Goal: Task Accomplishment & Management: Use online tool/utility

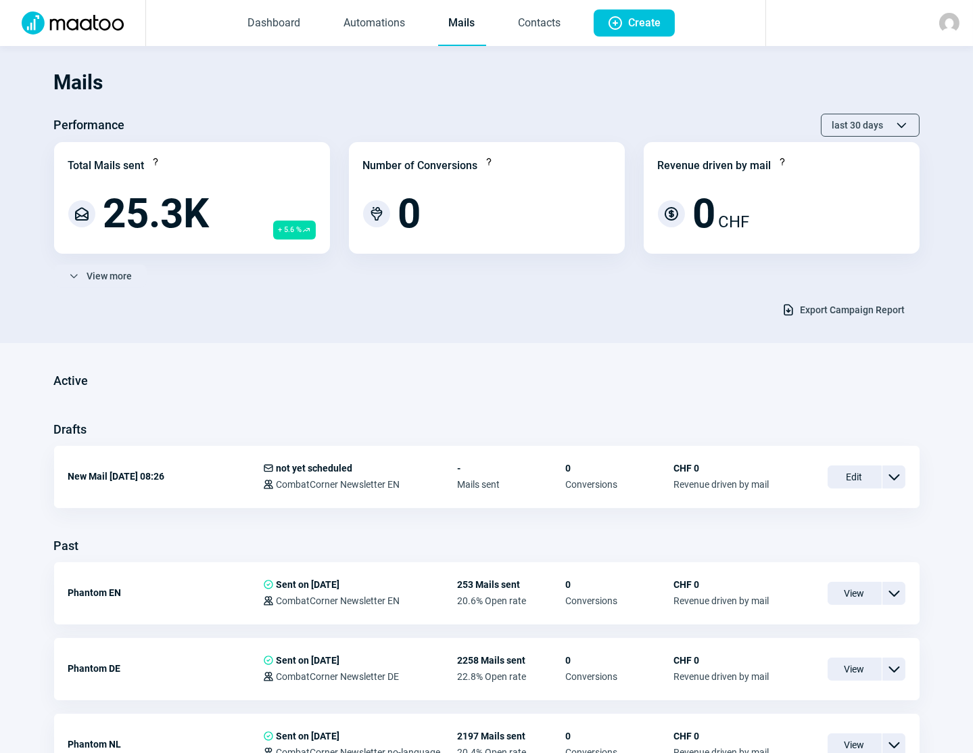
click at [16, 256] on section "Mails Performance last 30 days ChevronUp icon ChevronDown icon Total Mails sent…" at bounding box center [486, 194] width 973 height 297
click at [643, 26] on span "Create" at bounding box center [645, 22] width 32 height 27
click at [639, 20] on span "Create" at bounding box center [645, 22] width 32 height 27
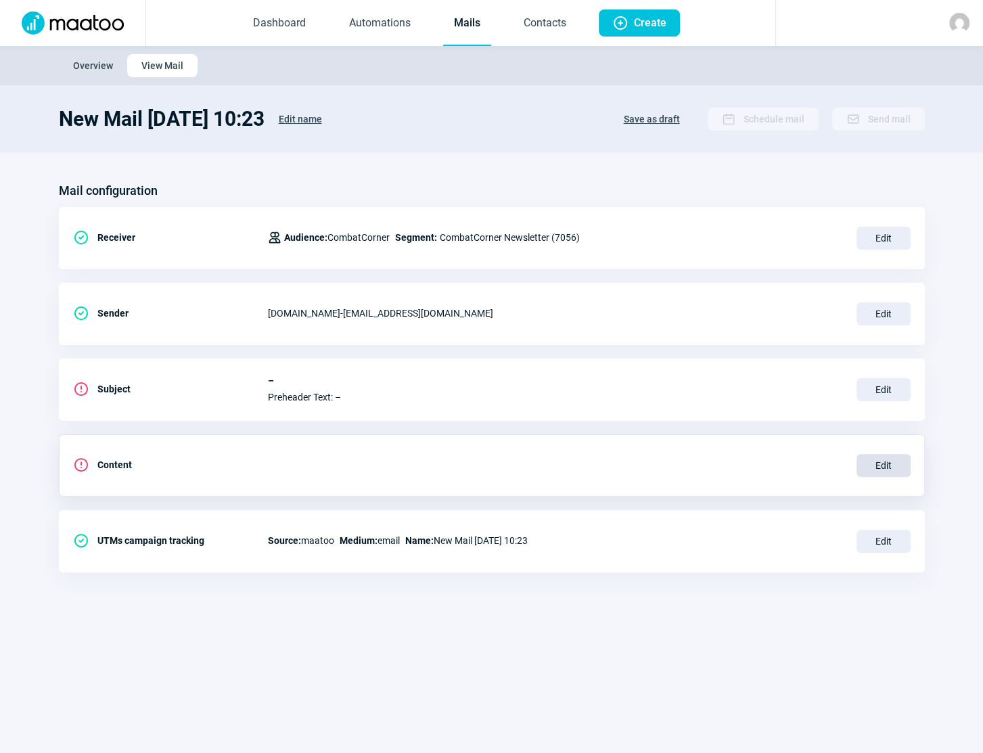
click at [886, 467] on span "Edit" at bounding box center [883, 465] width 54 height 23
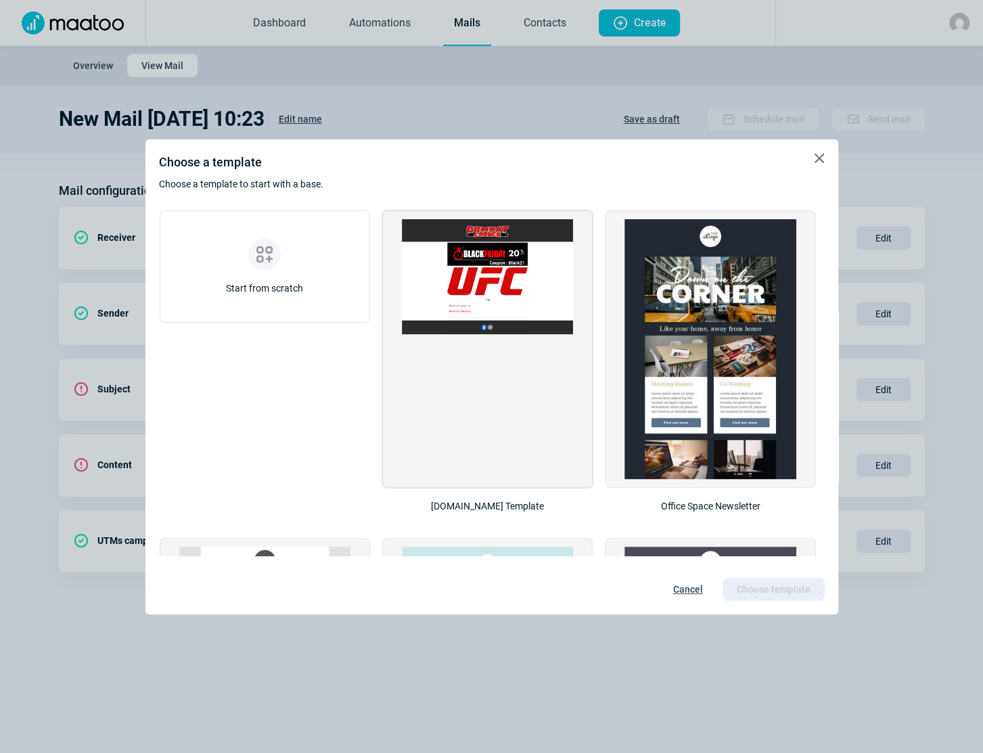
click at [543, 375] on div at bounding box center [487, 349] width 171 height 260
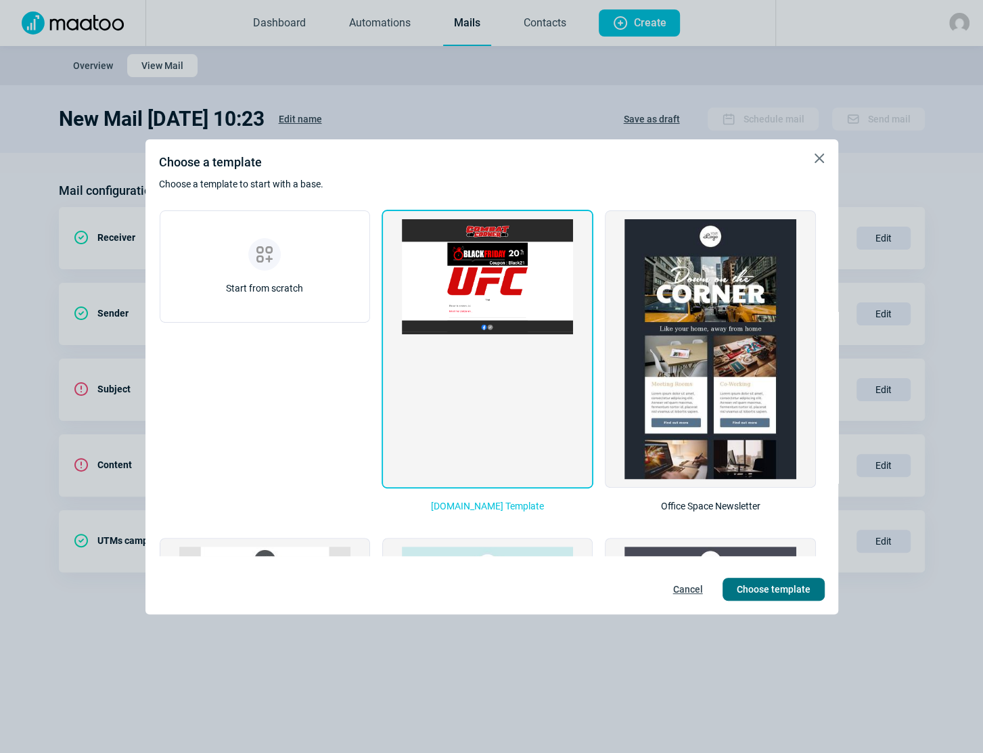
click at [758, 588] on span "Choose template" at bounding box center [774, 589] width 74 height 22
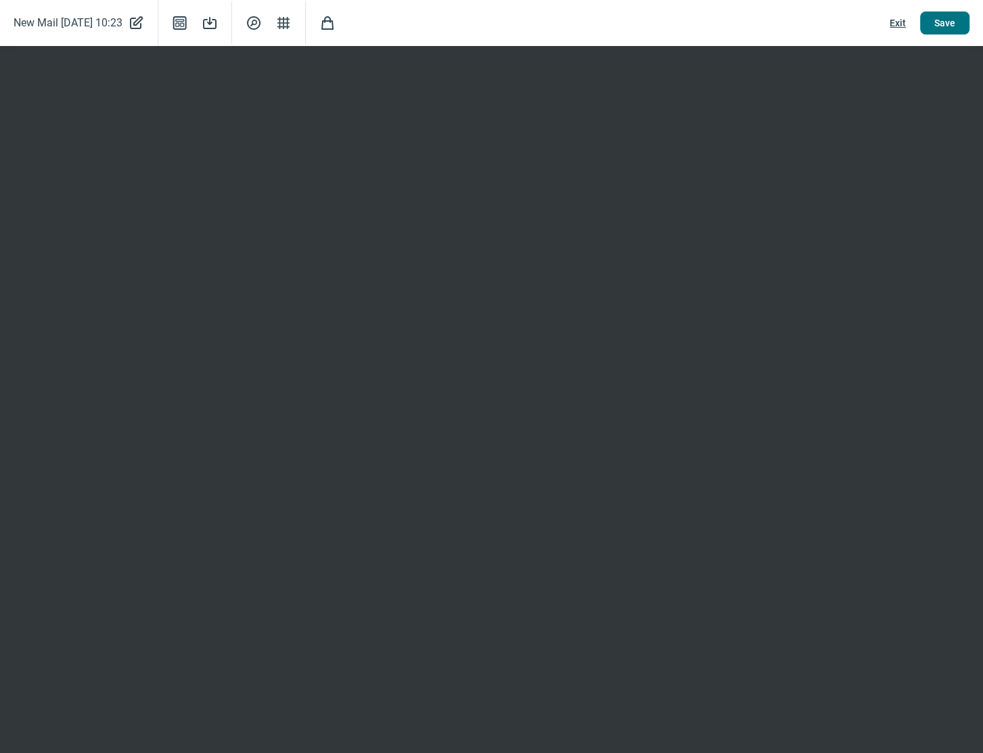
click at [945, 28] on span "Save" at bounding box center [944, 23] width 21 height 22
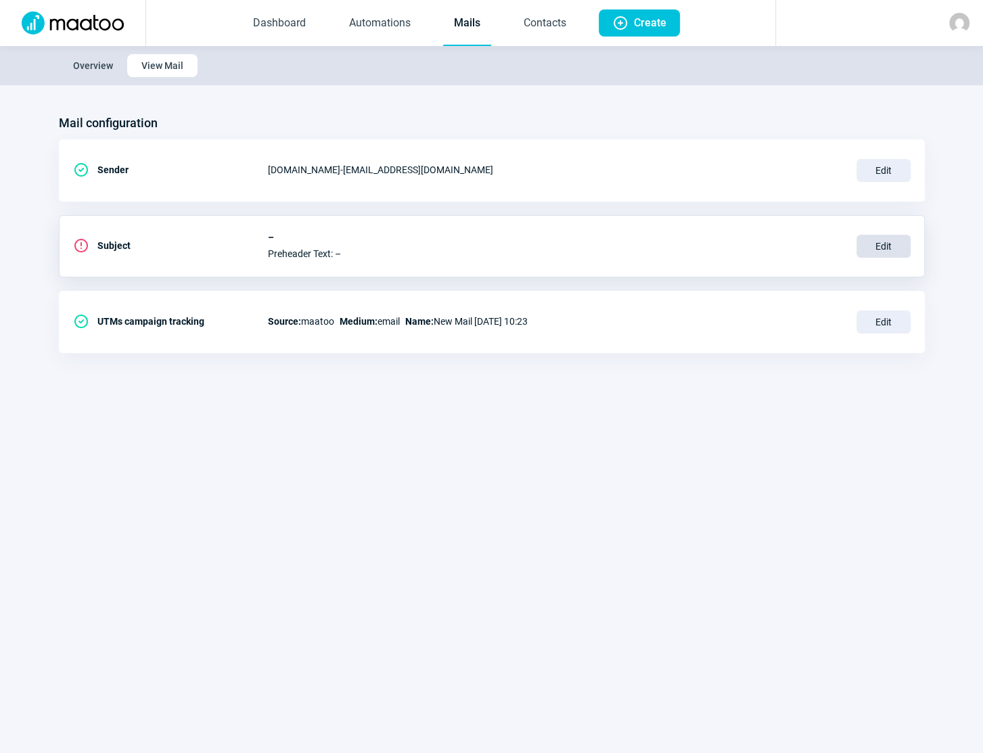
click at [887, 244] on span "Edit" at bounding box center [883, 246] width 54 height 23
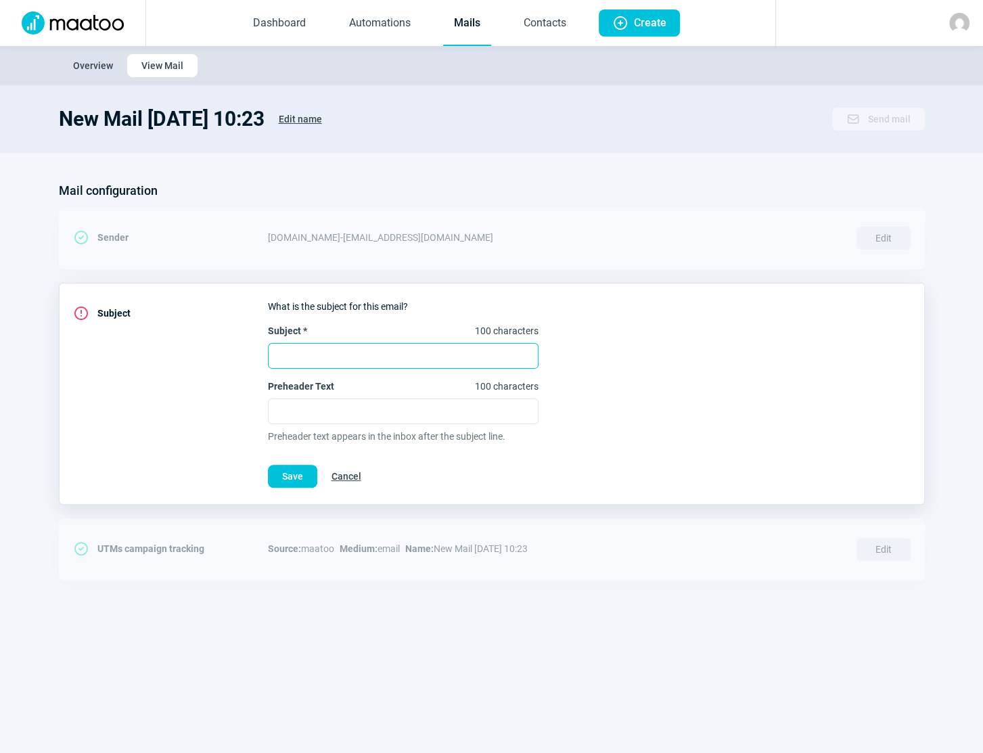
click at [352, 358] on input "Subject * 100 characters" at bounding box center [403, 356] width 271 height 26
paste input "Nouveautés Venum & Ringside – équipe-toi comme un vrai combattant 🥊"
type input "Nouveautés Venum & Ringside – équipe-toi comme un vrai combattant 🥊"
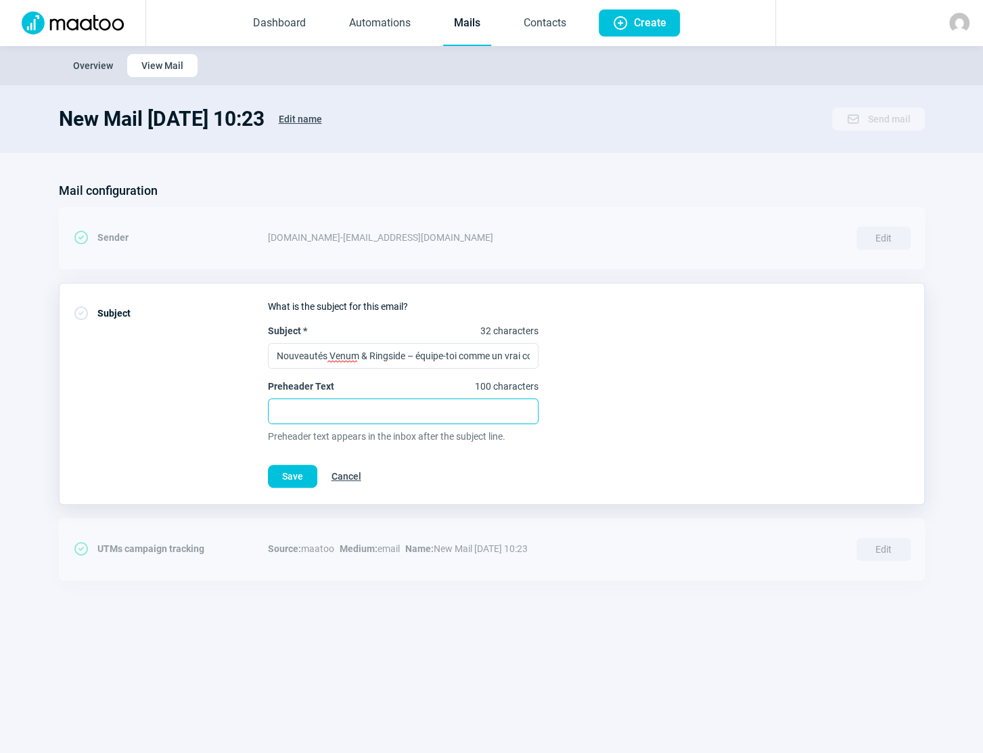
click at [364, 414] on input "Preheader Text 100 characters" at bounding box center [403, 411] width 271 height 26
paste input "Kimonos Contender 3.0, Shorts Muay Thai & Mini gants Ringside dispo !"
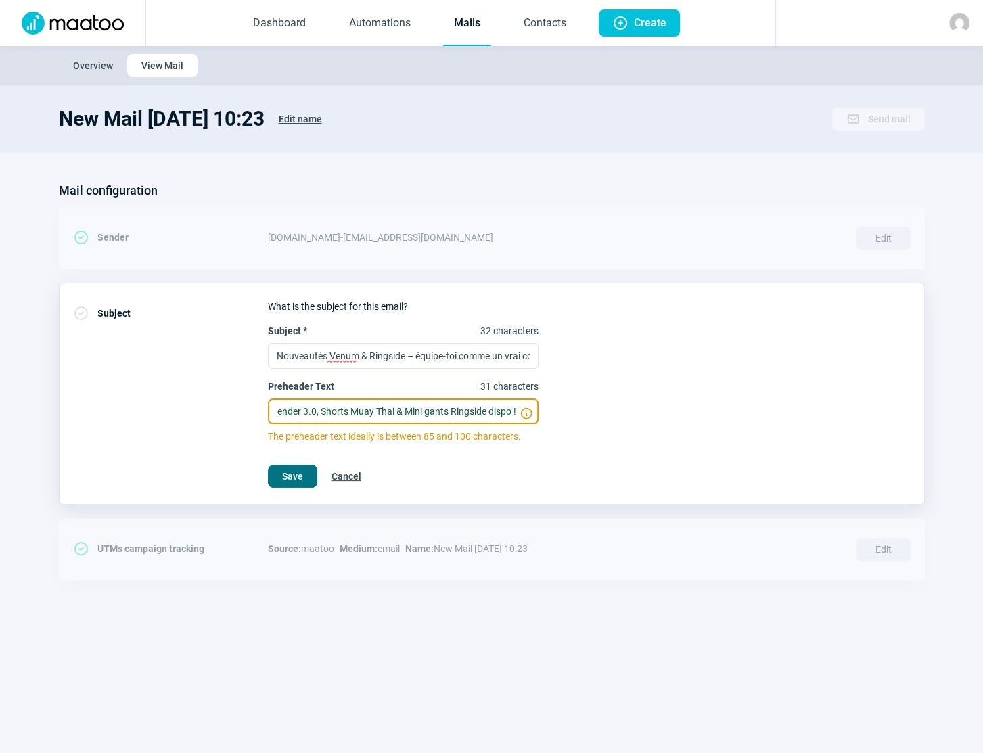
type input "Kimonos Contender 3.0, Shorts Muay Thai & Mini gants Ringside dispo !"
click at [301, 476] on span "Save" at bounding box center [292, 476] width 21 height 22
click at [975, 565] on section "Mail configuration CheckCircle icon Sender CombatCorner.ch - contact@combatcorn…" at bounding box center [491, 387] width 983 height 468
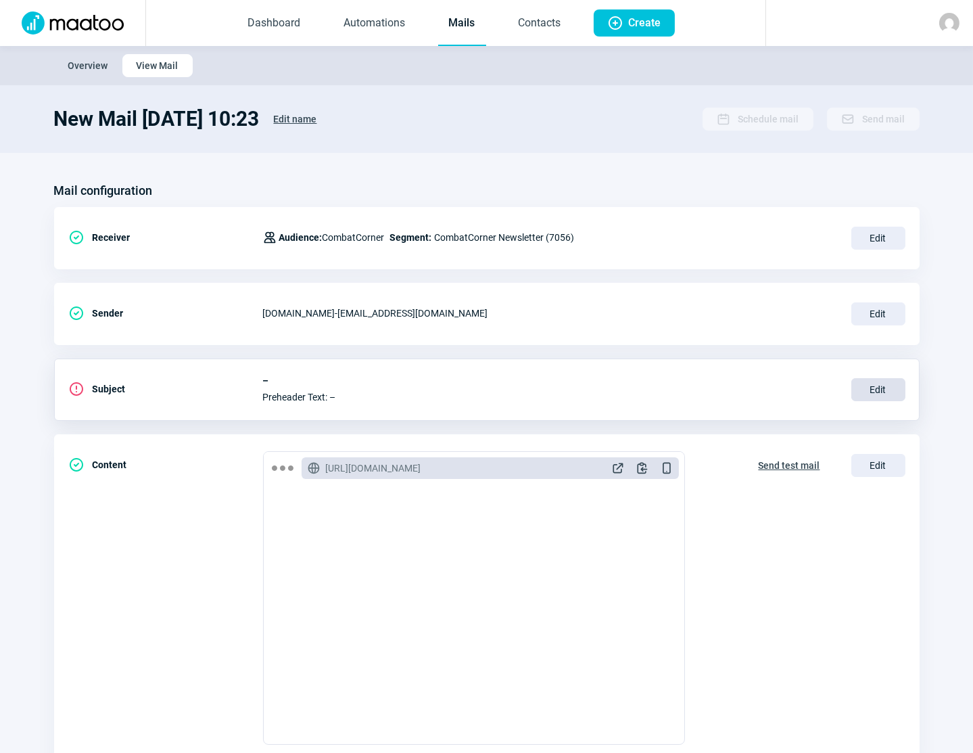
click at [872, 393] on span "Edit" at bounding box center [878, 389] width 54 height 23
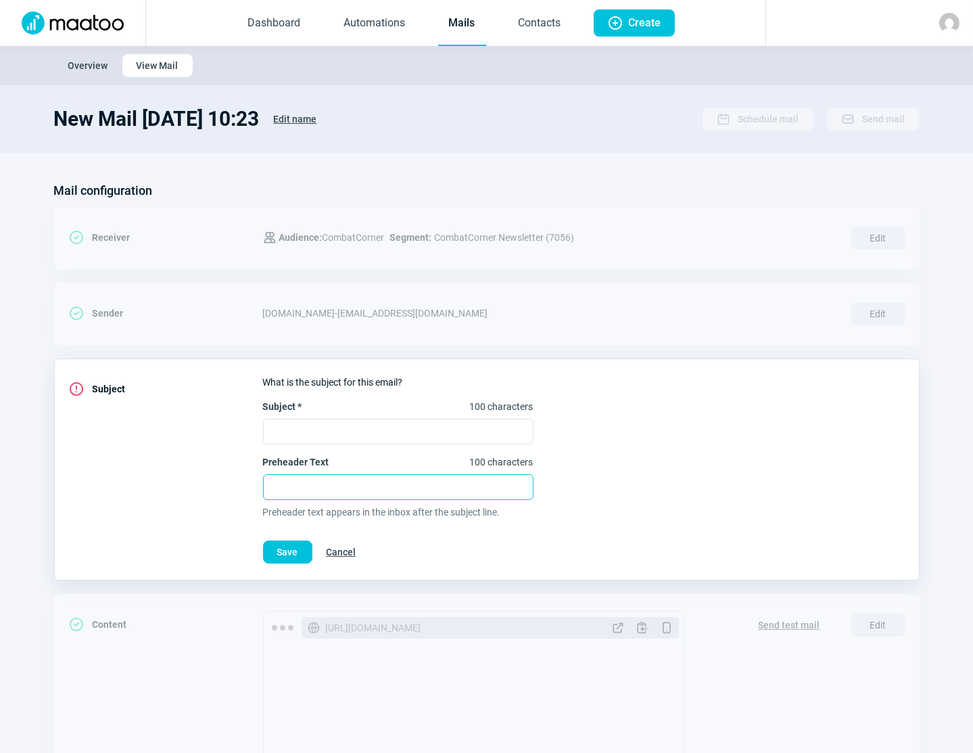
click at [369, 492] on input "Preheader Text 100 characters" at bounding box center [398, 487] width 271 height 26
paste input "Kimonos Contender 3.0, Shorts Muay Thai & Mini gants Ringside dispo !"
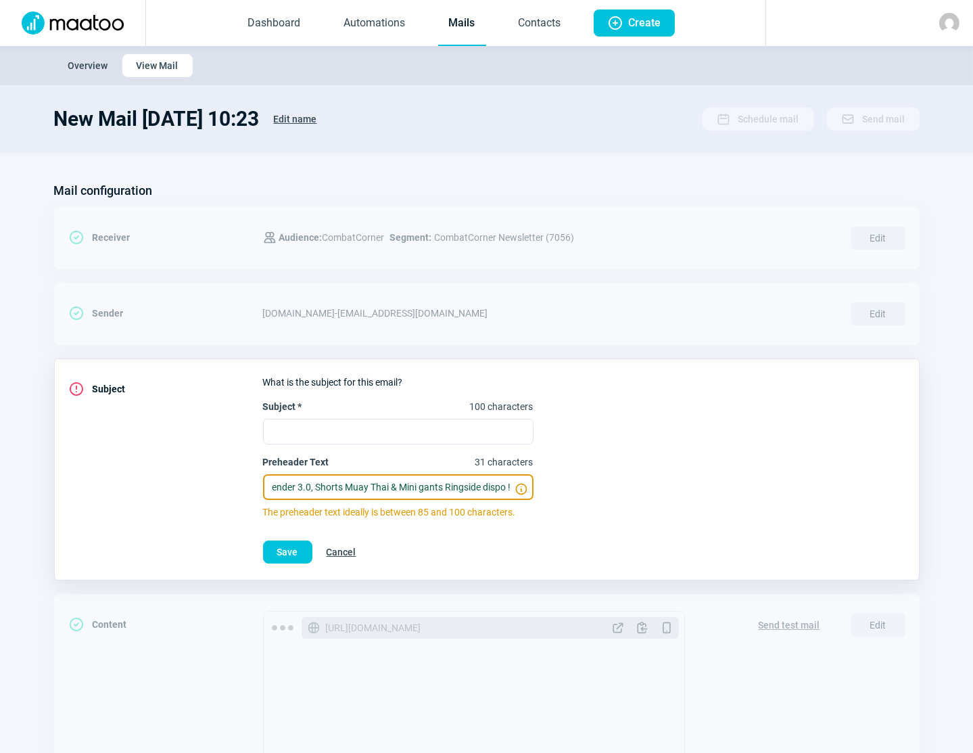
type input "Kimonos Contender 3.0, Shorts Muay Thai & Mini gants Ringside dispo !"
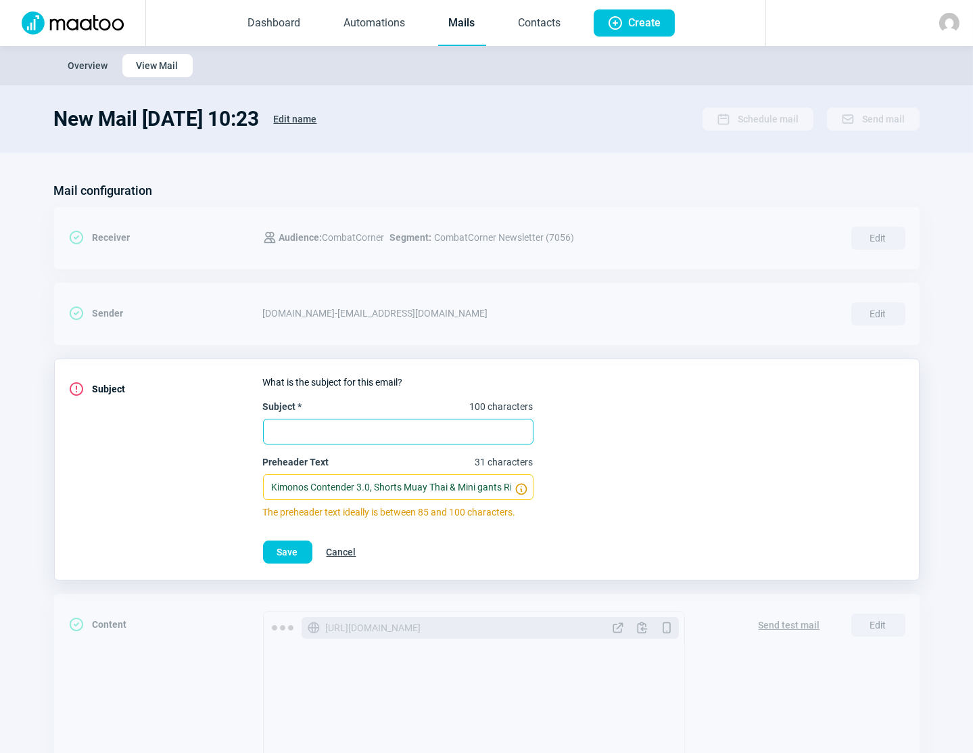
click at [394, 429] on input "Subject * 100 characters" at bounding box center [398, 432] width 271 height 26
paste input "Nouveautés Venum & Ringside – équipe-toi comme un vrai combattant 🥊"
type input "Nouveautés Venum & Ringside – équipe-toi comme un vrai combattant 🥊"
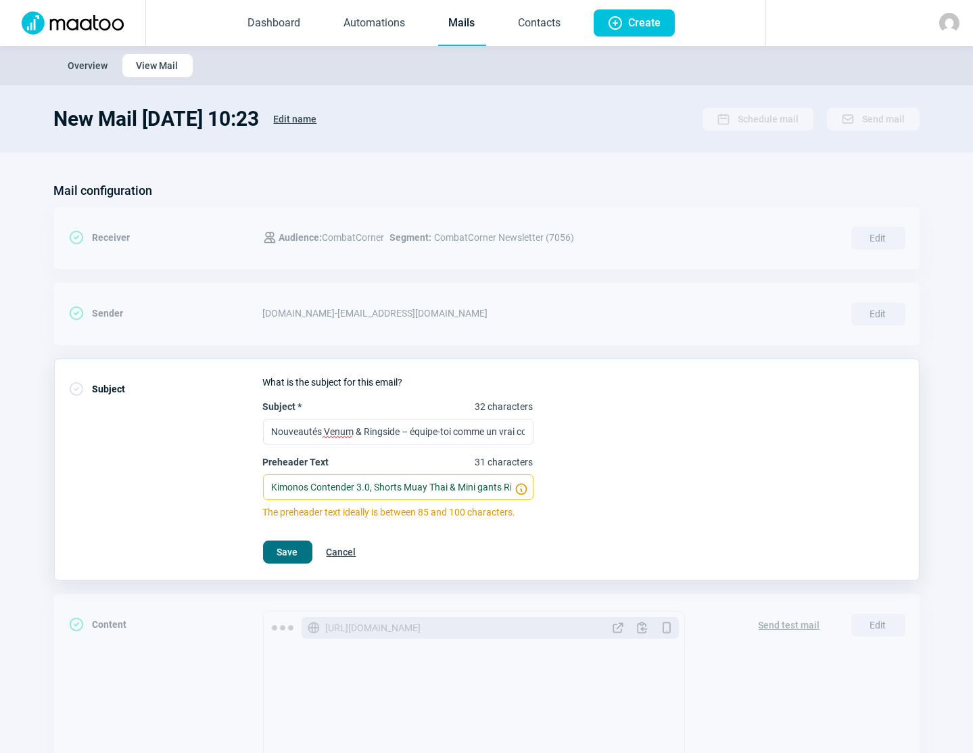
click at [284, 554] on span "Save" at bounding box center [287, 552] width 21 height 22
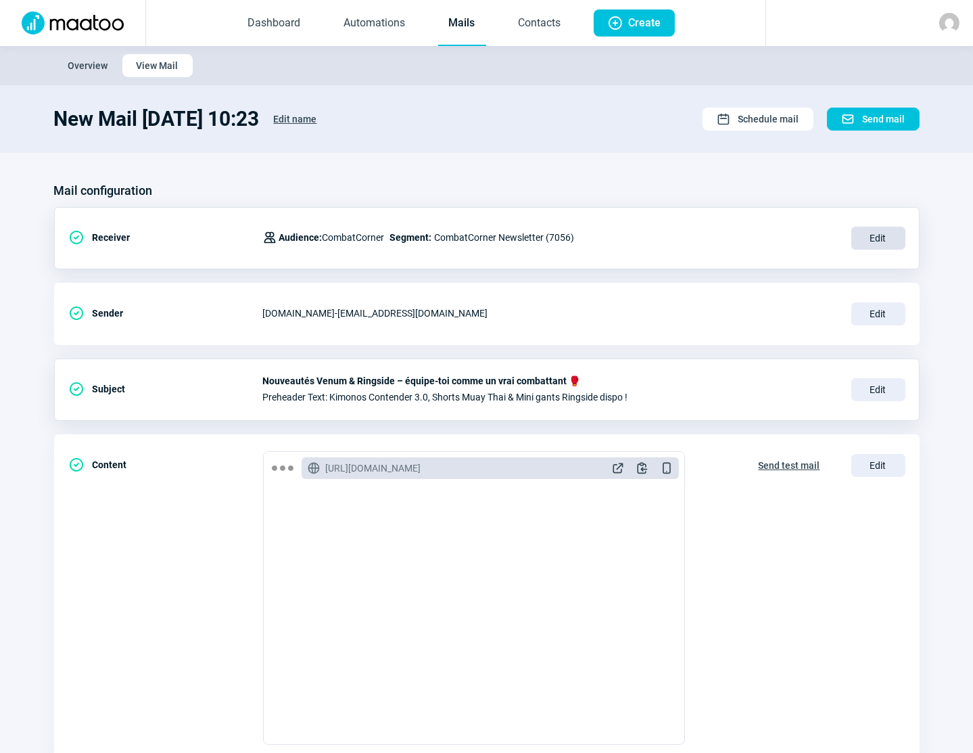
click at [870, 237] on span "Edit" at bounding box center [878, 238] width 54 height 23
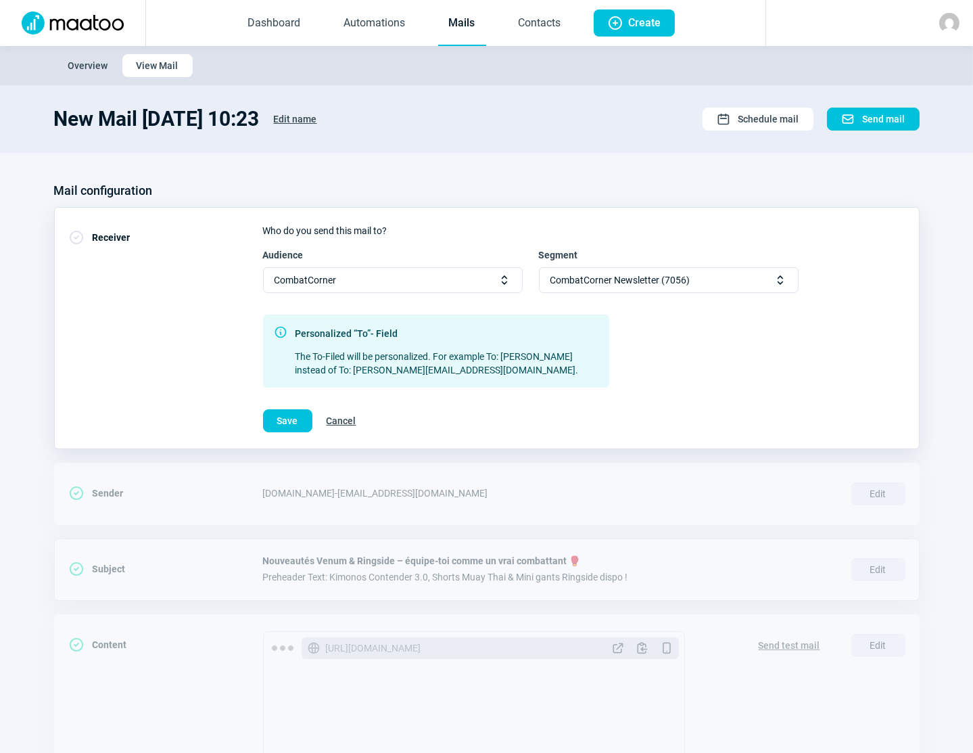
click at [709, 279] on div "CombatCorner Newsletter (7056) Selector icon" at bounding box center [669, 280] width 260 height 26
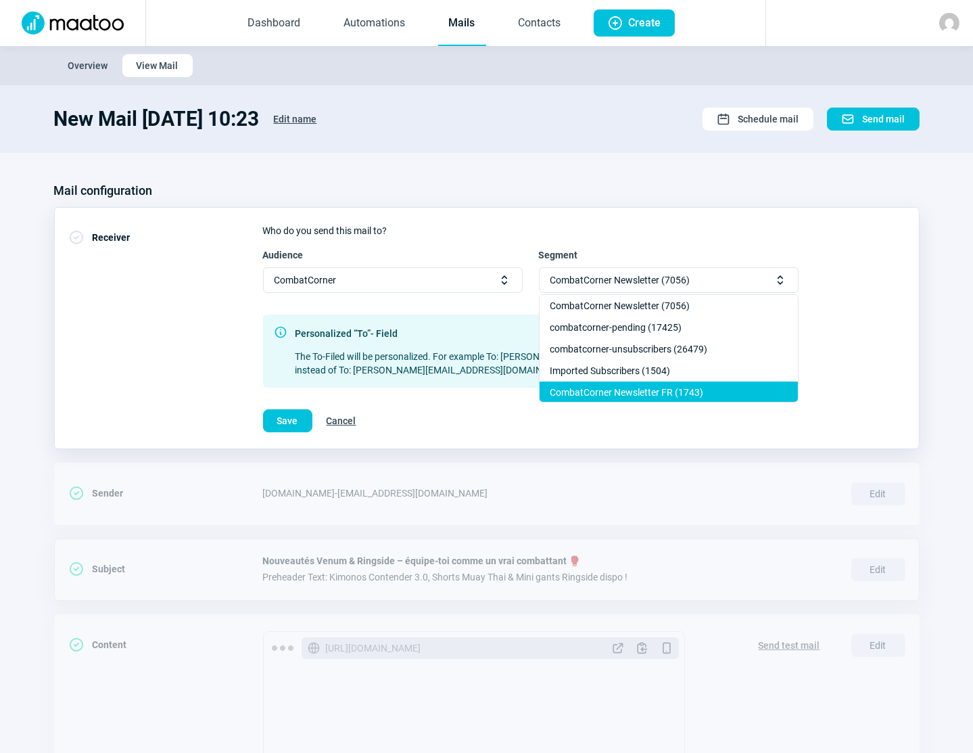
click at [627, 388] on div "CombatCorner Newsletter FR (1743)" at bounding box center [669, 392] width 258 height 22
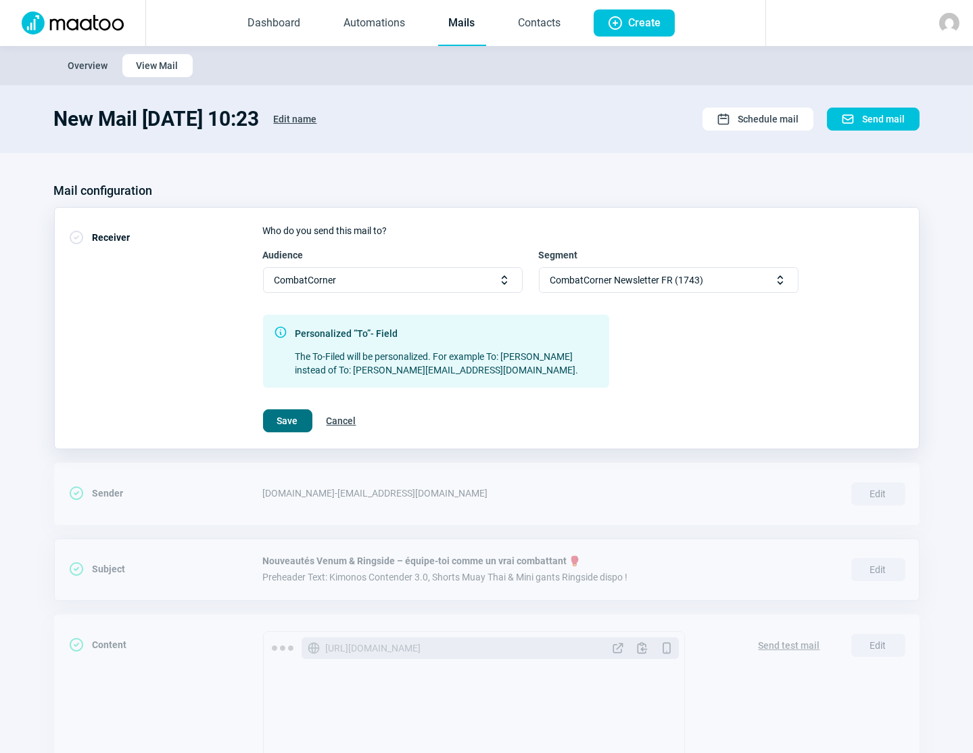
click at [298, 421] on button "Save" at bounding box center [287, 420] width 49 height 23
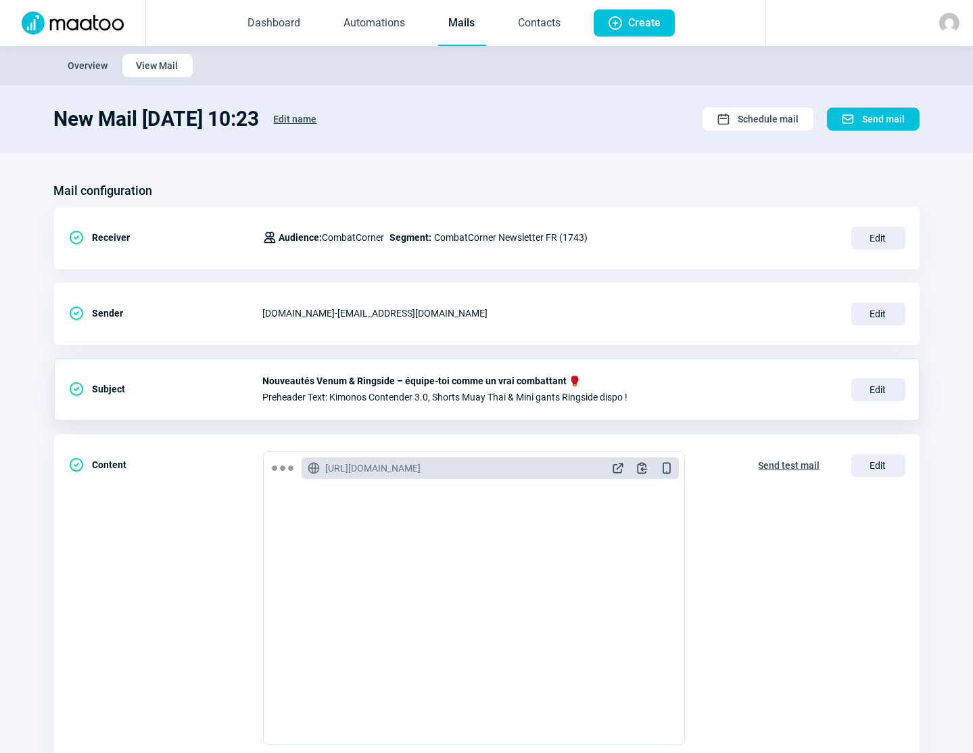
click at [317, 120] on span "Edit name" at bounding box center [295, 119] width 43 height 22
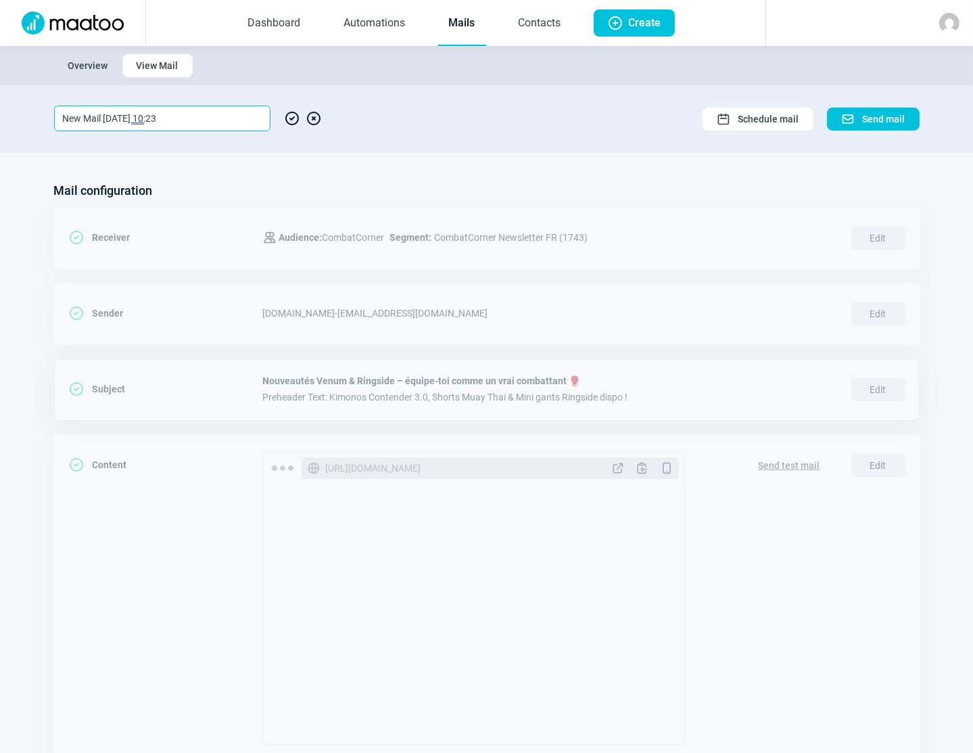
drag, startPoint x: 146, startPoint y: 117, endPoint x: 32, endPoint y: 118, distance: 114.3
click at [32, 118] on section "New Mail 2025-09-24 10:23 CheckCircle icon XCircle icon Calendar icon Schedule …" at bounding box center [486, 119] width 973 height 68
type input "Kimono FR"
click at [289, 117] on span "CheckCircle icon" at bounding box center [292, 119] width 16 height 26
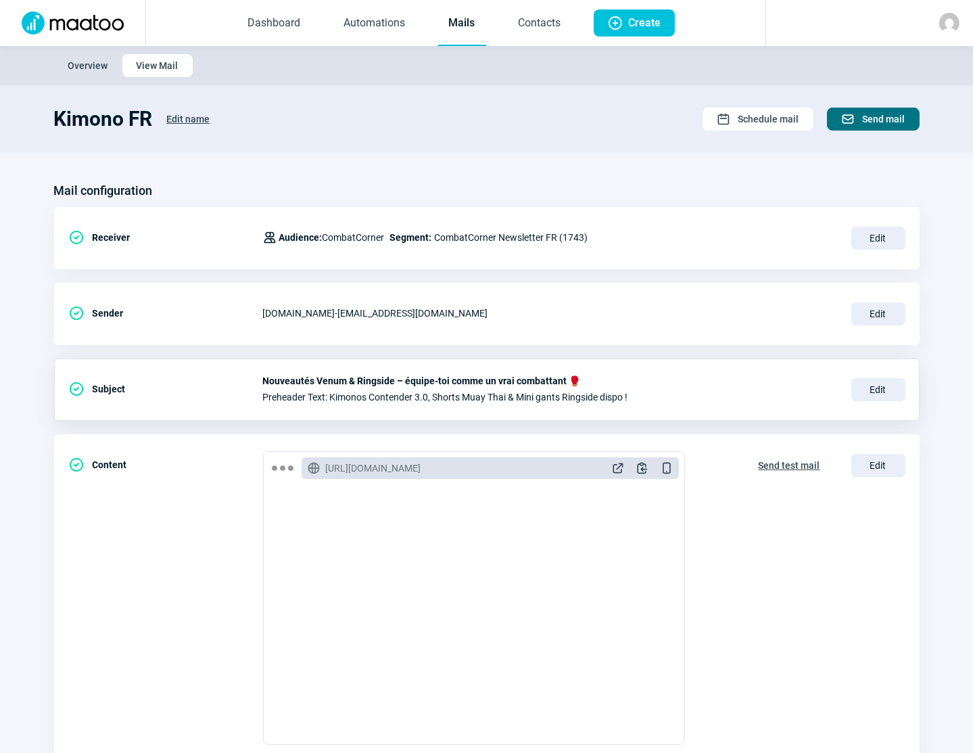
click at [881, 117] on span "Send mail" at bounding box center [884, 119] width 43 height 22
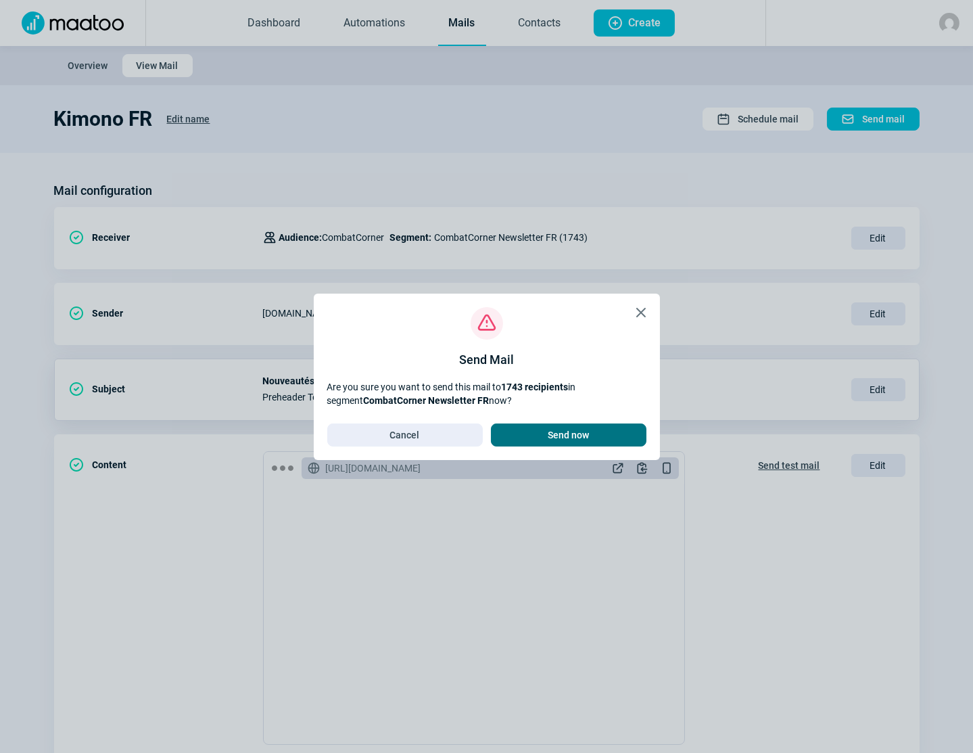
click at [567, 436] on span "Send now" at bounding box center [568, 435] width 41 height 22
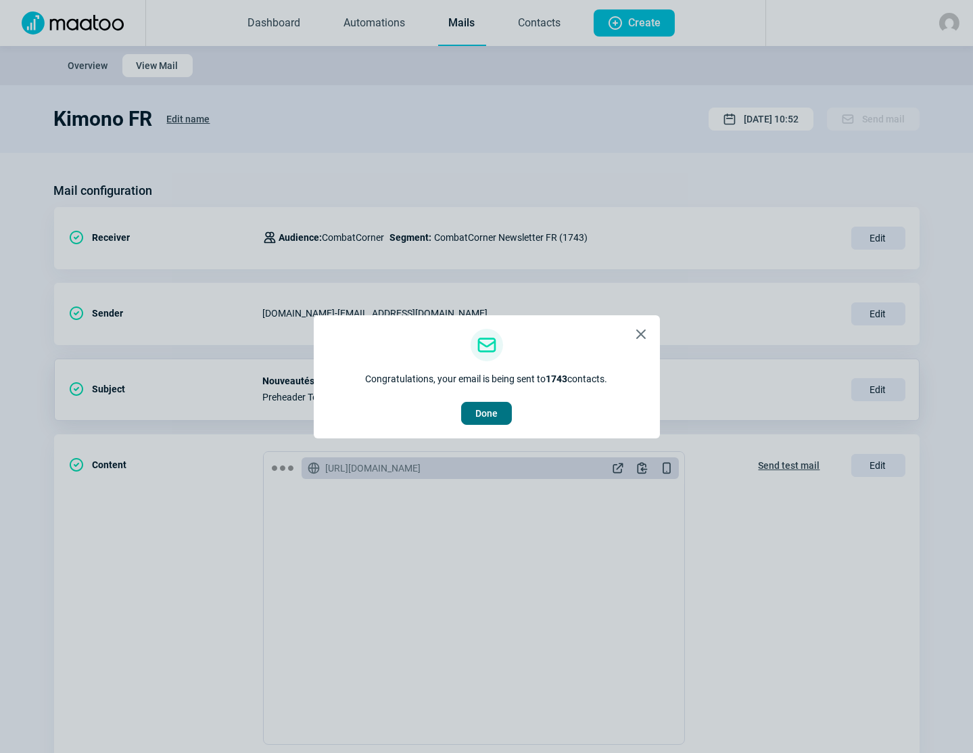
click at [494, 409] on span "Done" at bounding box center [486, 413] width 22 height 22
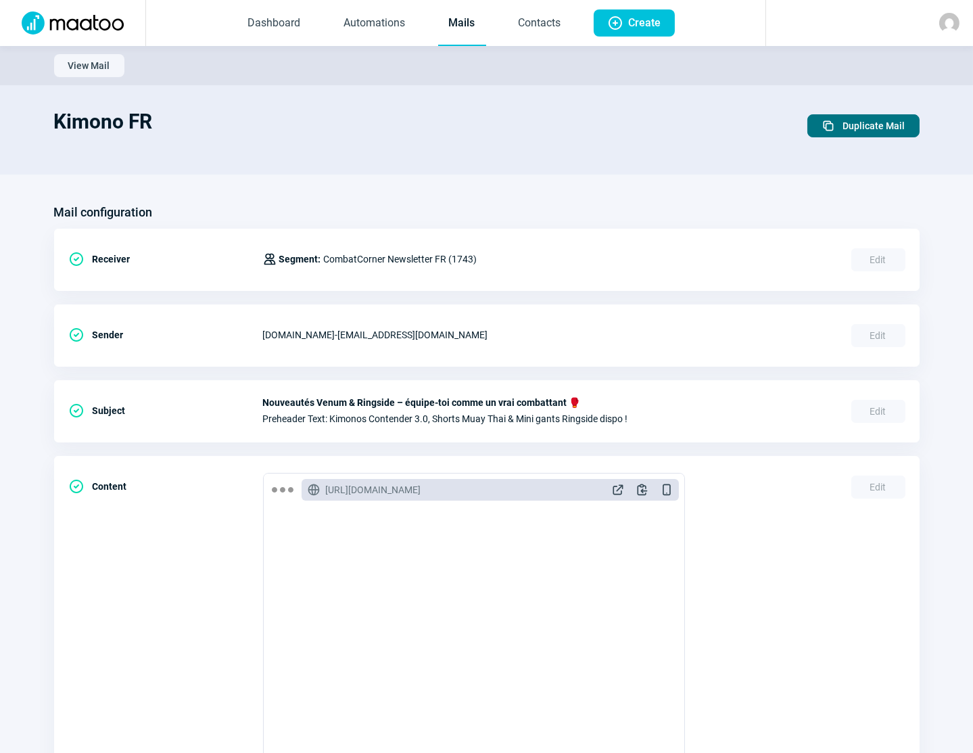
click at [841, 126] on span "Duplicate icon Duplicate Mail" at bounding box center [864, 126] width 84 height 22
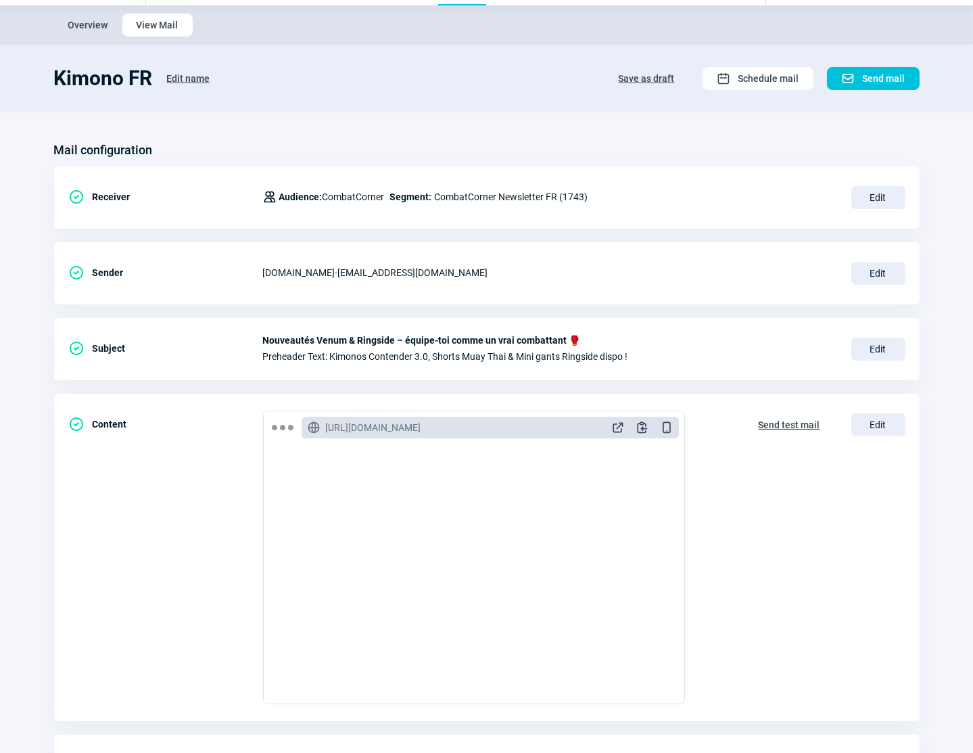
scroll to position [61, 0]
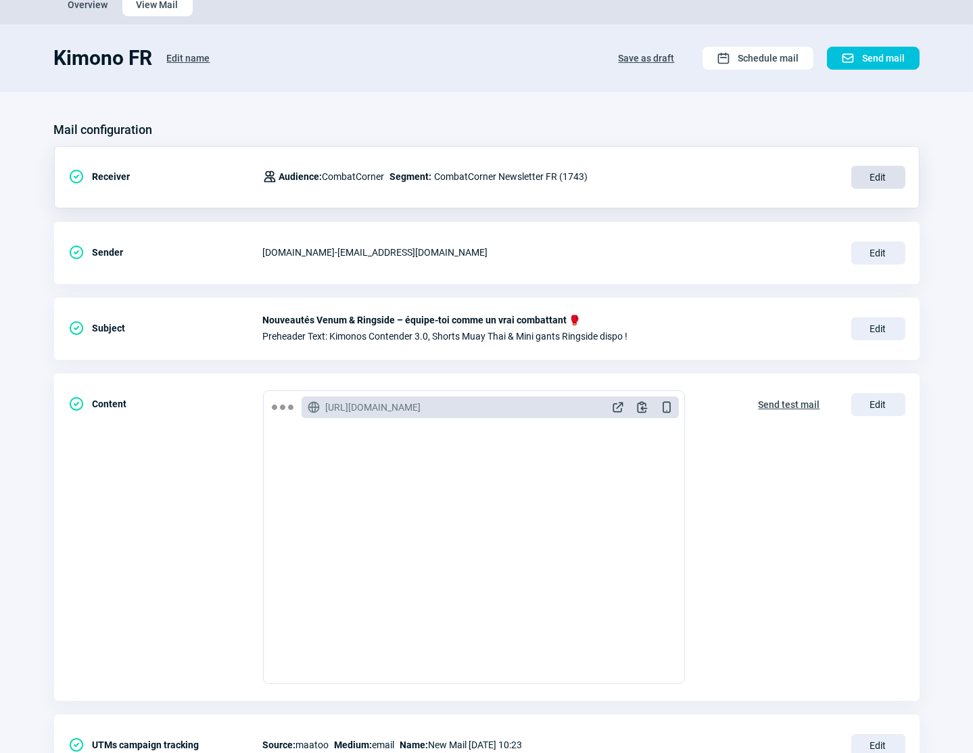
click at [865, 176] on span "Edit" at bounding box center [878, 177] width 54 height 23
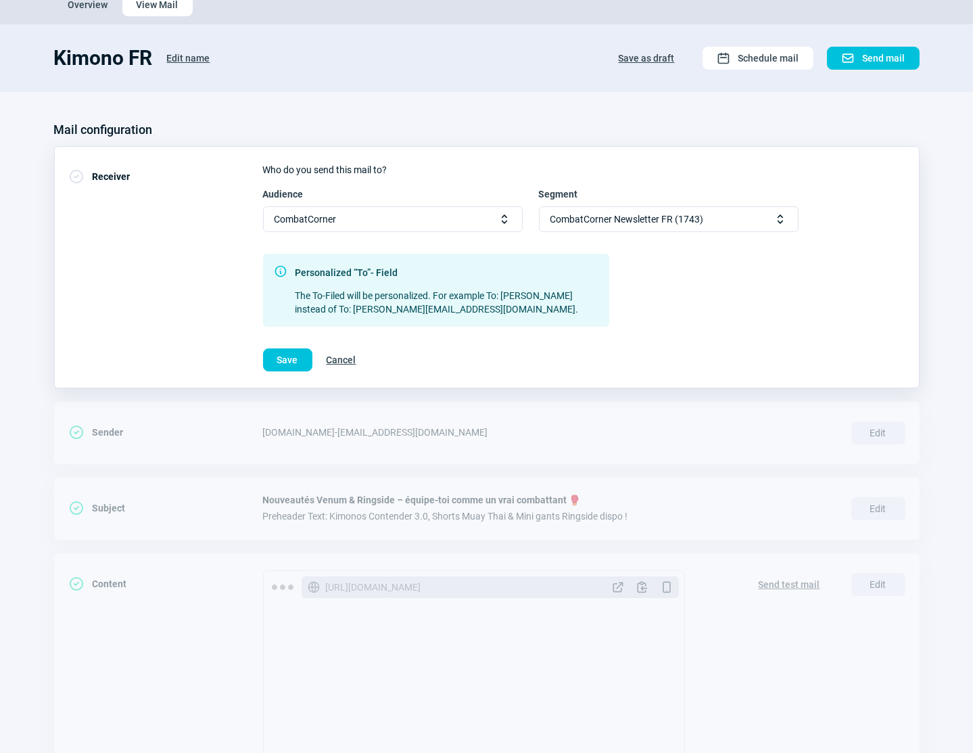
click at [586, 218] on span "CombatCorner Newsletter FR (1743)" at bounding box center [628, 219] width 154 height 24
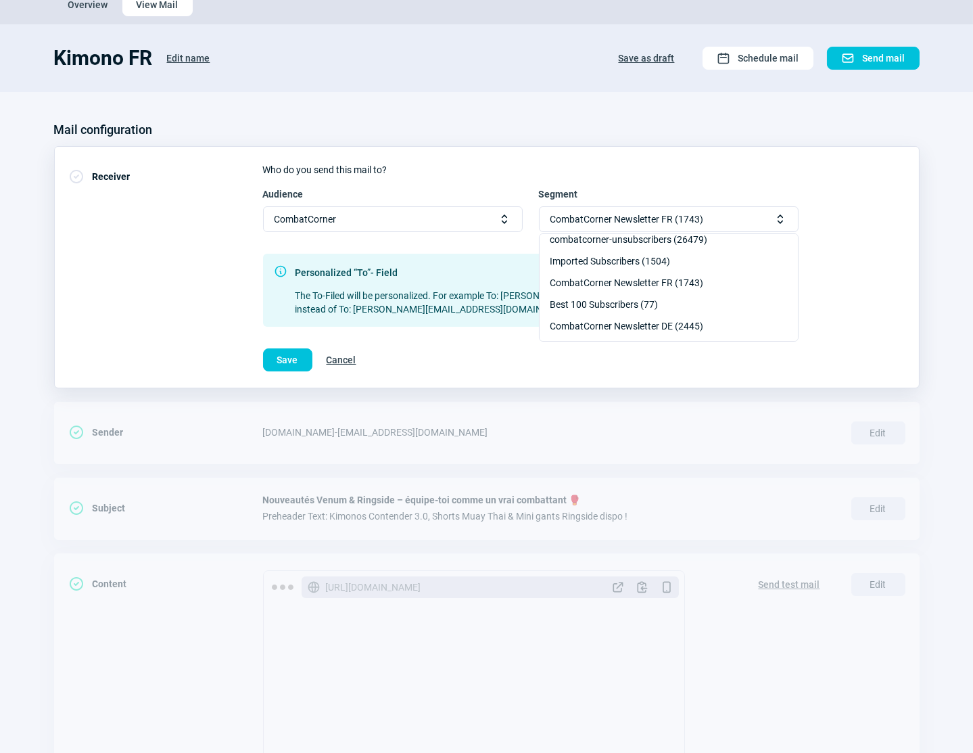
scroll to position [74, 0]
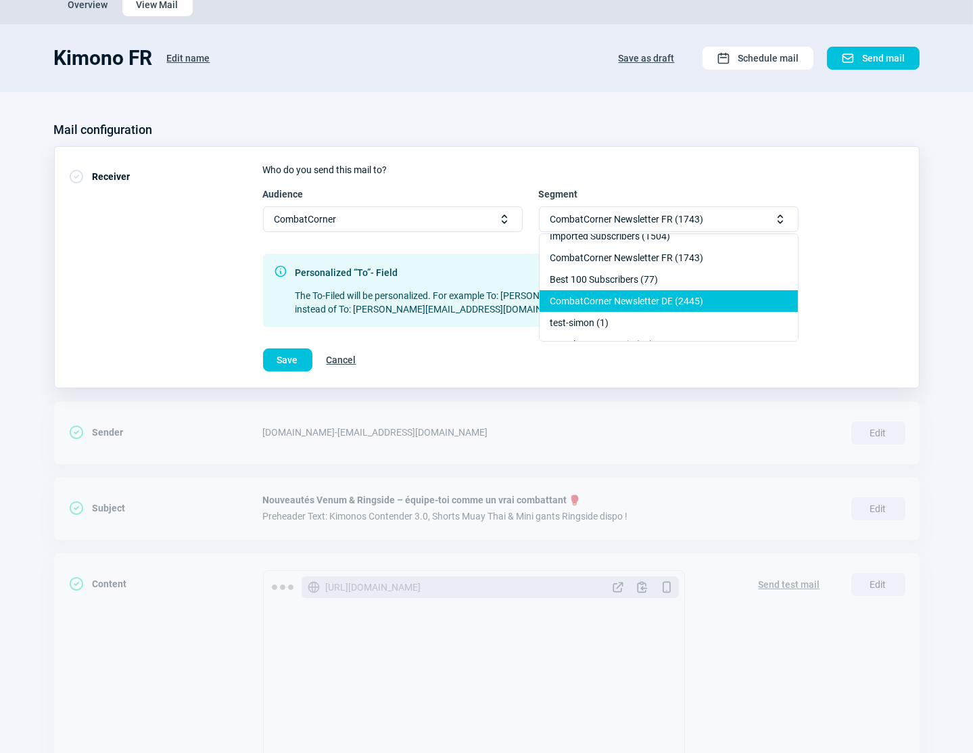
click at [670, 300] on div "CombatCorner Newsletter DE (2445)" at bounding box center [669, 301] width 258 height 22
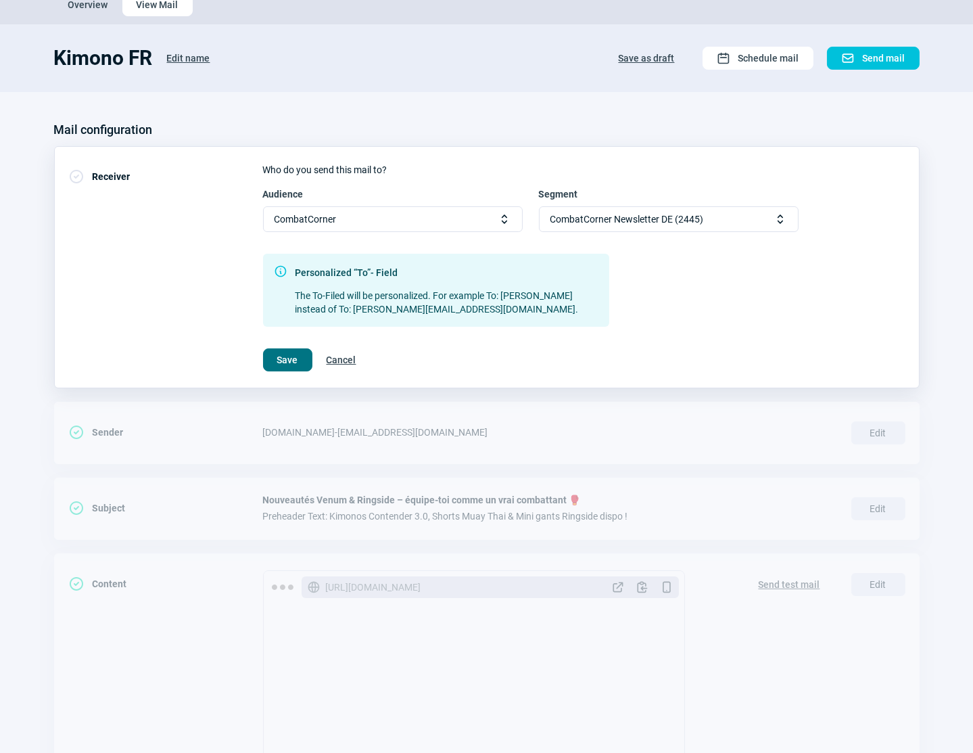
click at [279, 358] on span "Save" at bounding box center [287, 360] width 21 height 22
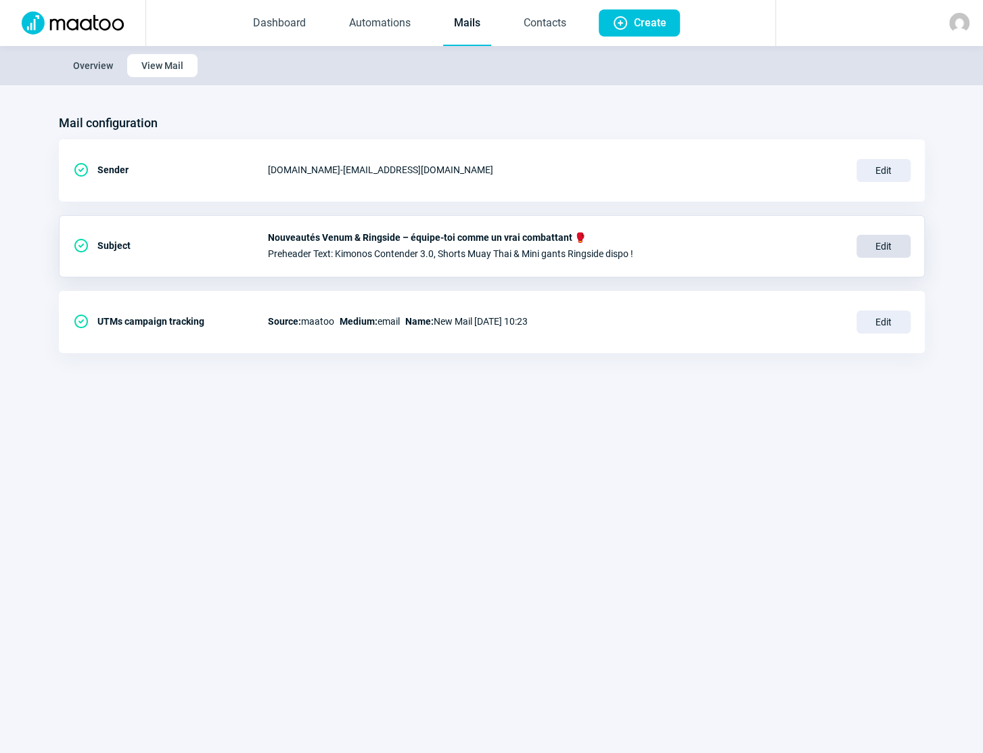
click at [894, 248] on span "Edit" at bounding box center [883, 246] width 54 height 23
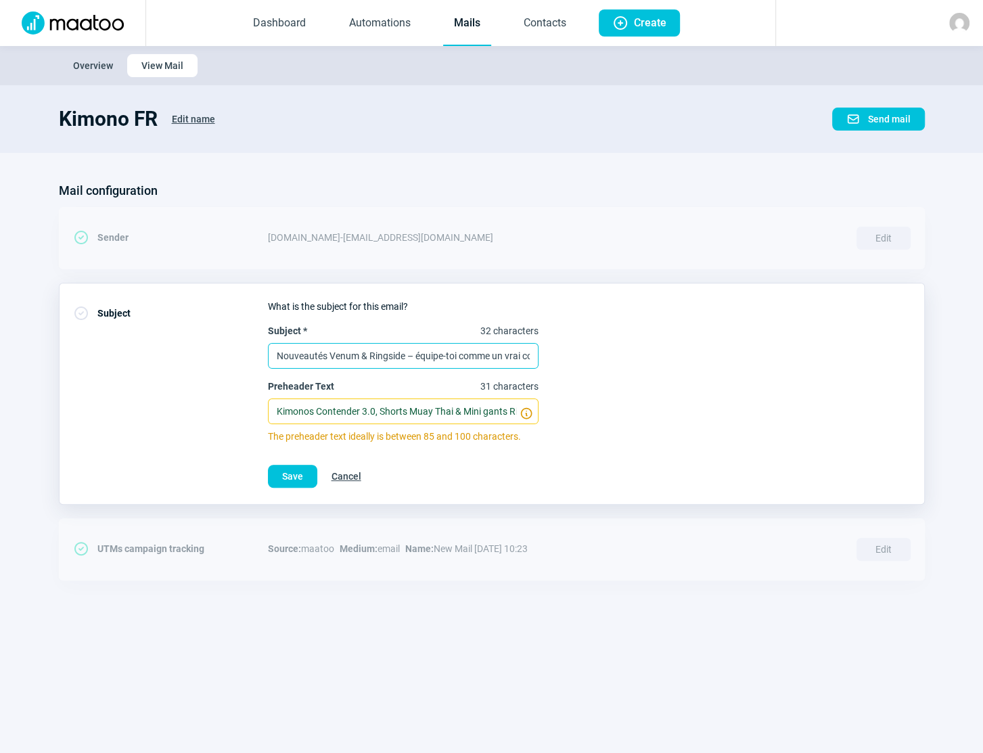
click at [318, 357] on input "Nouveautés Venum & Ringside – équipe-toi comme un vrai combattant 🥊" at bounding box center [403, 356] width 271 height 26
paste input "eu bei CombatCorner: Venum & Ringside Highlights"
type input "Neu bei CombatCorner: Venum & Ringside Highlights 🥊"
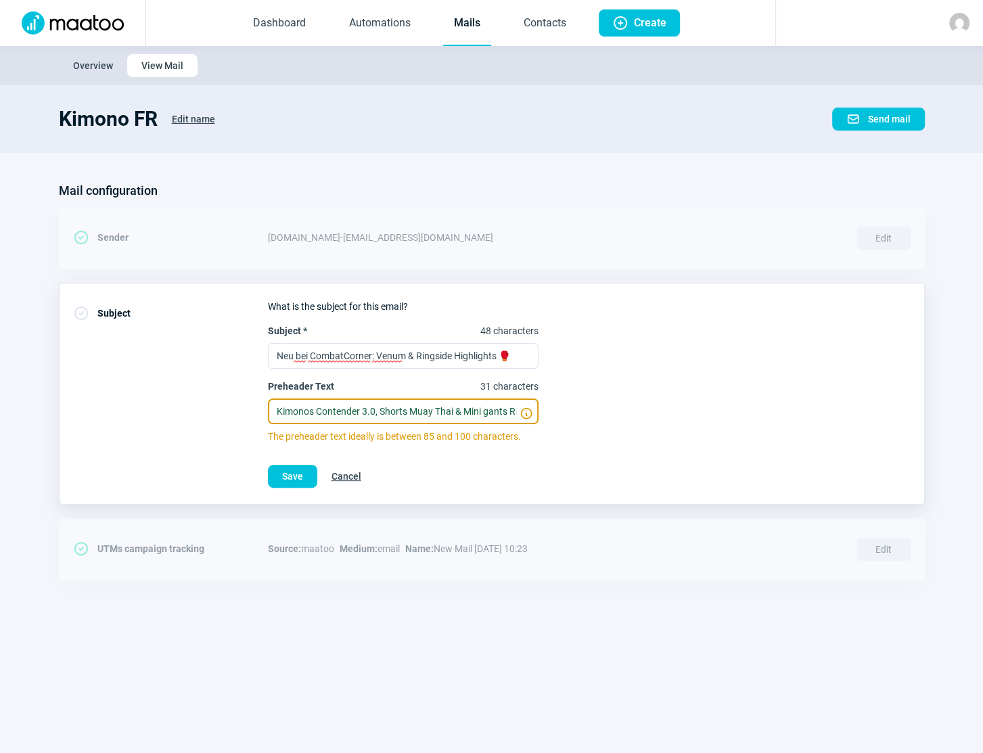
click at [374, 406] on input "Kimonos Contender 3.0, Shorts Muay Thai & Mini gants Ringside dispo !" at bounding box center [403, 411] width 271 height 26
click at [374, 407] on input "Kimonos Contender 3.0, Shorts Muay Thai & Mini gants Ringside dispo !" at bounding box center [403, 411] width 271 height 26
click at [375, 408] on input "Kimonos Contender 3.0, Shorts Muay Thai & Mini gants Ringside dispo !" at bounding box center [403, 411] width 271 height 26
paste input "Contender 3.0 Gi, Muay Thai Shorts & Ringside Mini-Handschuhe da"
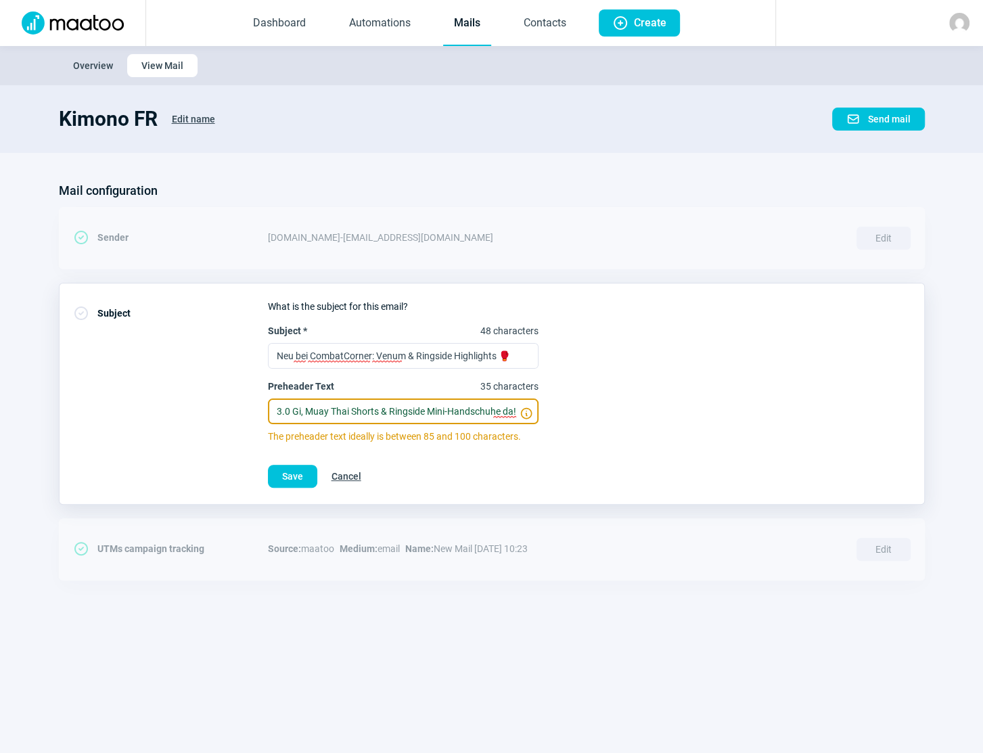
scroll to position [0, 46]
type input "Contender 3.0 Gi, Muay Thai Shorts & Ringside Mini-Handschuhe da!"
click at [287, 475] on span "Save" at bounding box center [292, 476] width 21 height 22
click at [289, 475] on span "Save" at bounding box center [292, 476] width 21 height 22
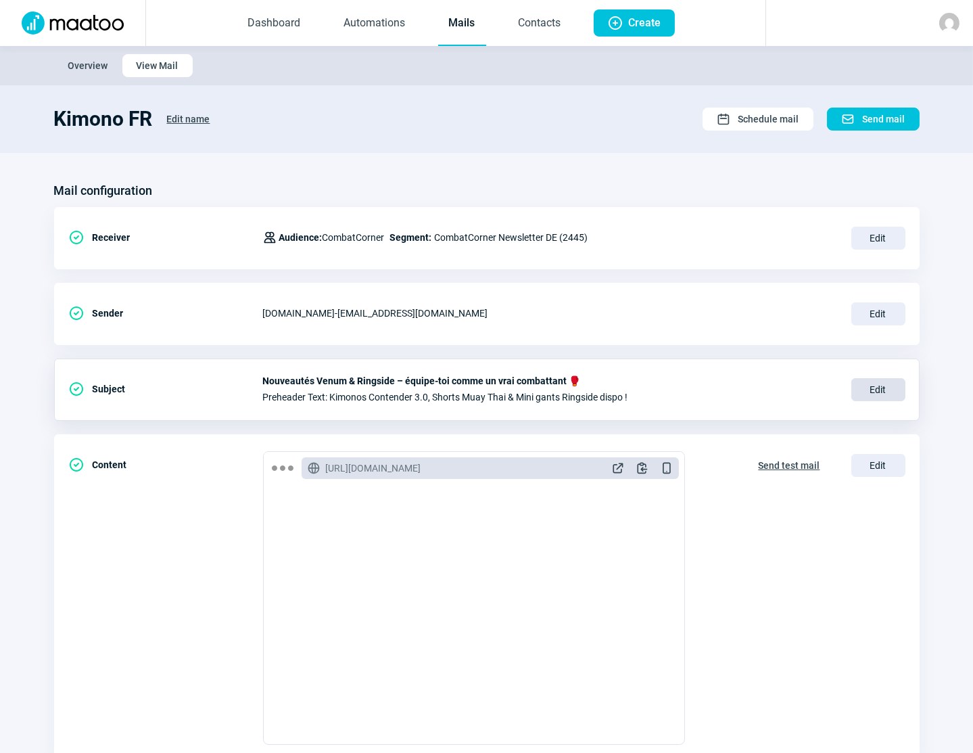
click at [868, 388] on span "Edit" at bounding box center [878, 389] width 54 height 23
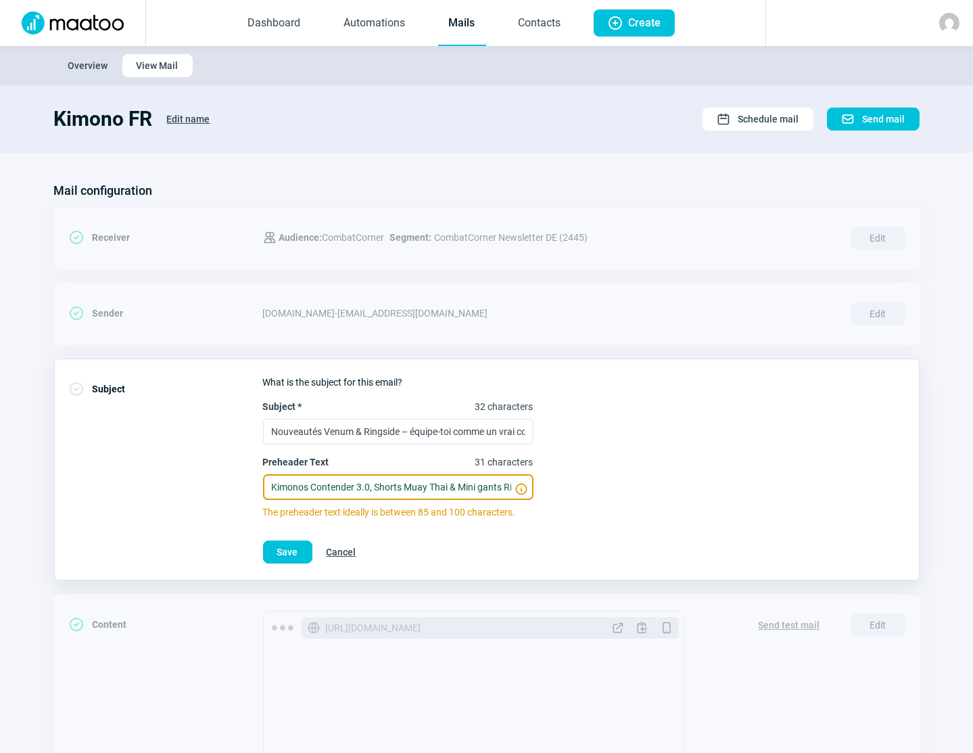
click at [398, 482] on input "Kimonos Contender 3.0, Shorts Muay Thai & Mini gants Ringside dispo !" at bounding box center [398, 487] width 271 height 26
paste input "Contender 3.0 Gi, Muay Thai Shorts & Ringside Mini-Handschuhe da"
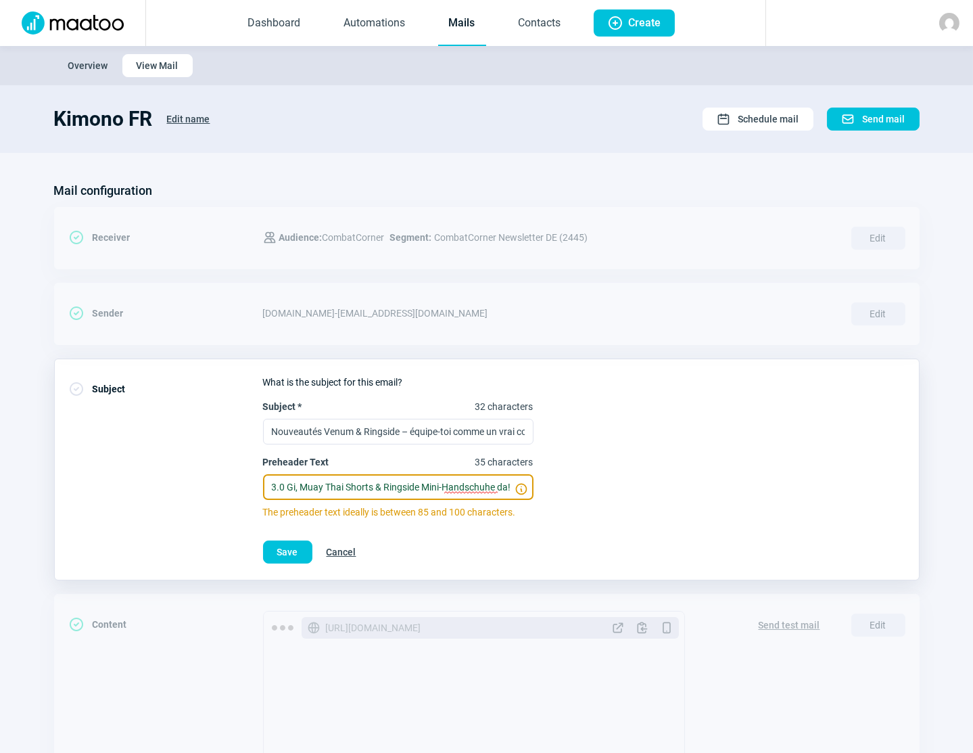
type input "Contender 3.0 Gi, Muay Thai Shorts & Ringside Mini-Handschuhe da!"
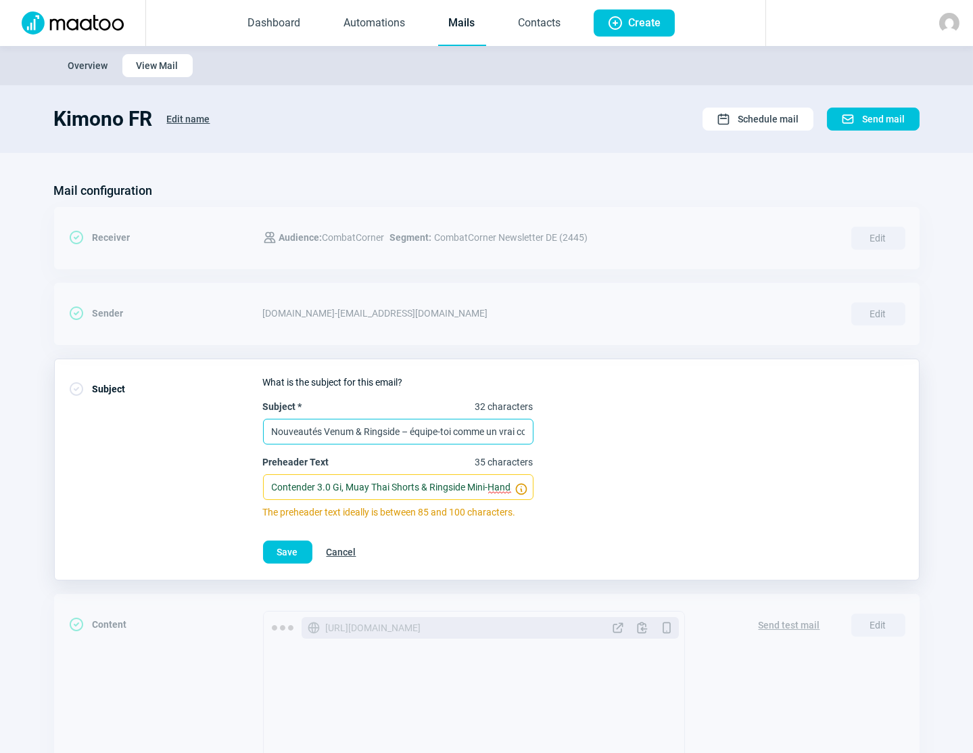
click at [395, 429] on input "Nouveautés Venum & Ringside – équipe-toi comme un vrai combattant 🥊" at bounding box center [398, 432] width 271 height 26
click at [396, 429] on input "Nouveautés Venum & Ringside – équipe-toi comme un vrai combattant 🥊" at bounding box center [398, 432] width 271 height 26
paste input "eu bei CombatCorner: Venum & Ringside Highlights"
type input "Neu bei CombatCorner: Venum & Ringside Highlights 🥊"
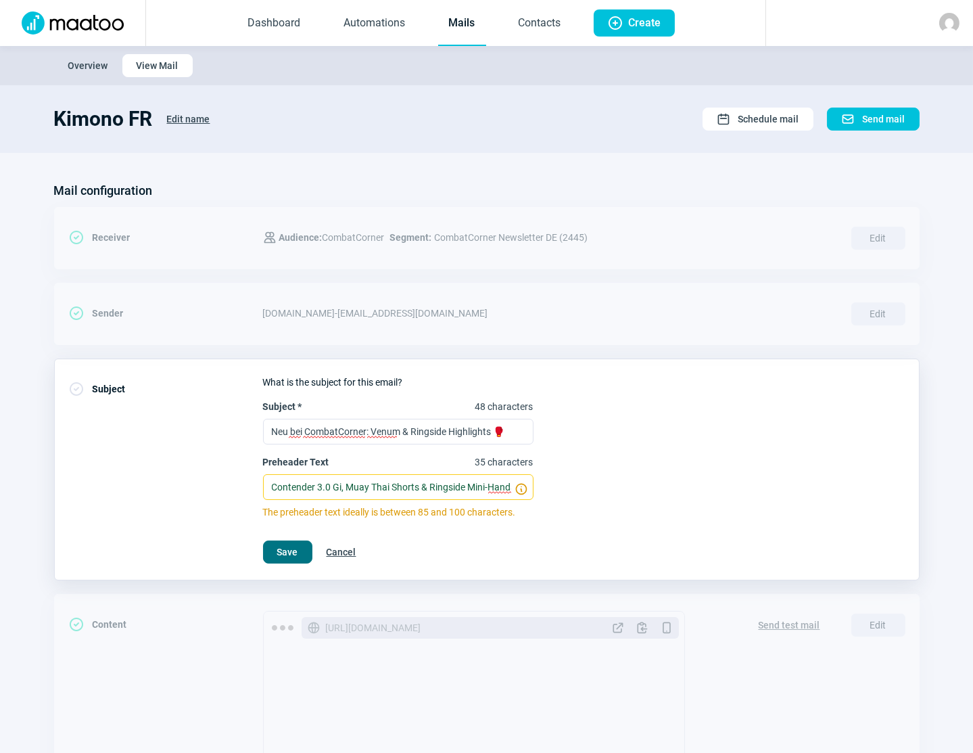
click at [279, 546] on span "Save" at bounding box center [287, 552] width 21 height 22
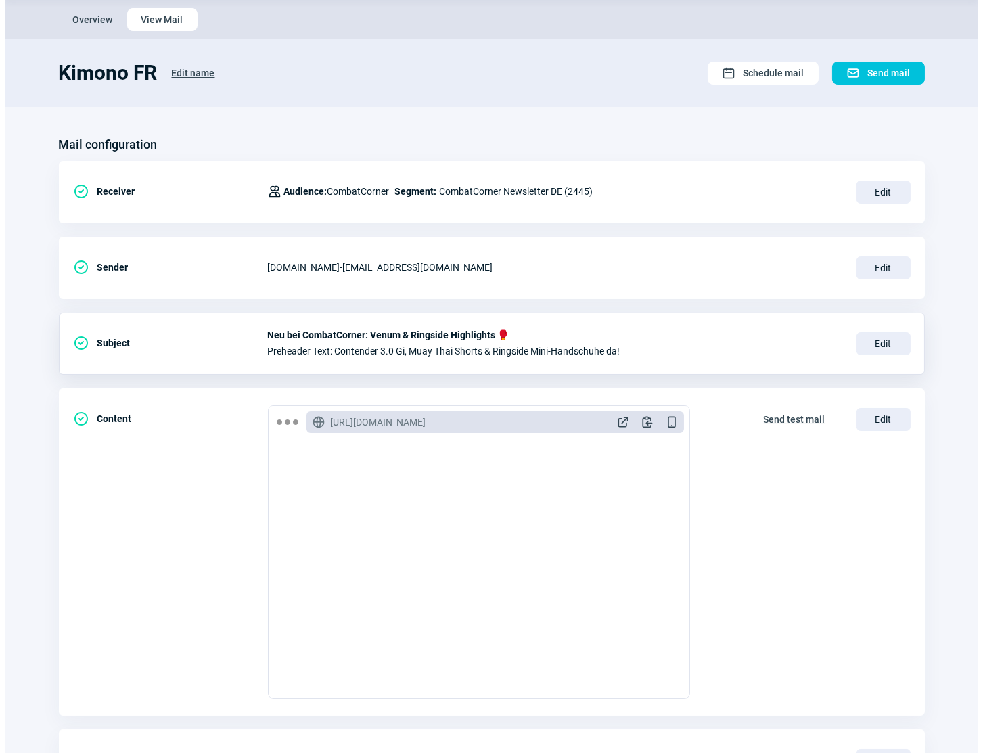
scroll to position [123, 0]
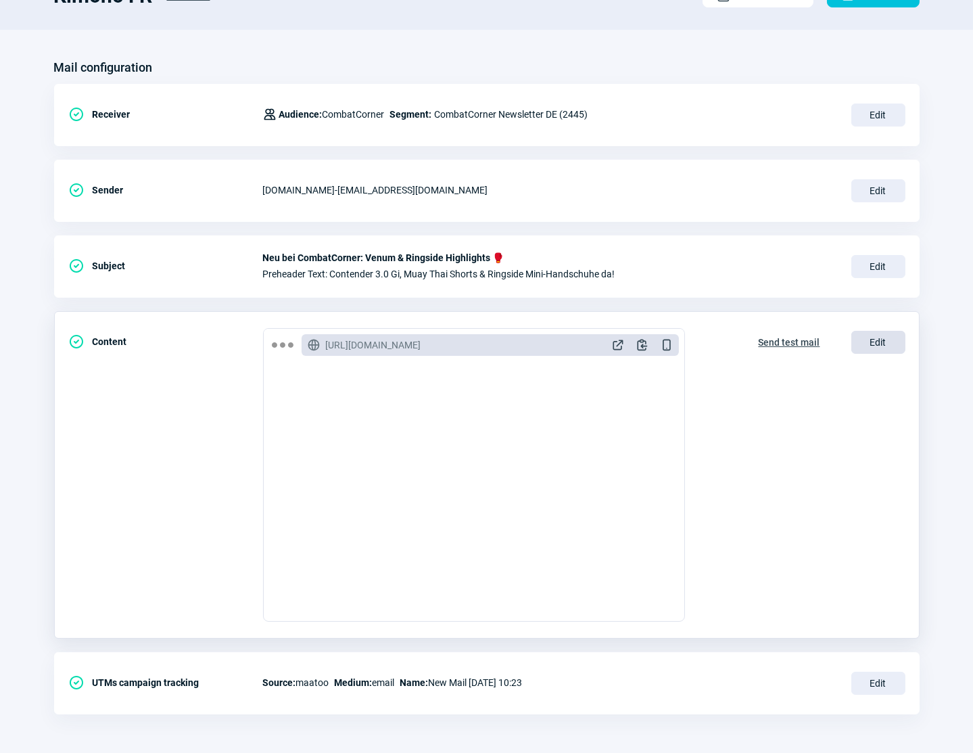
click at [879, 337] on span "Edit" at bounding box center [878, 342] width 54 height 23
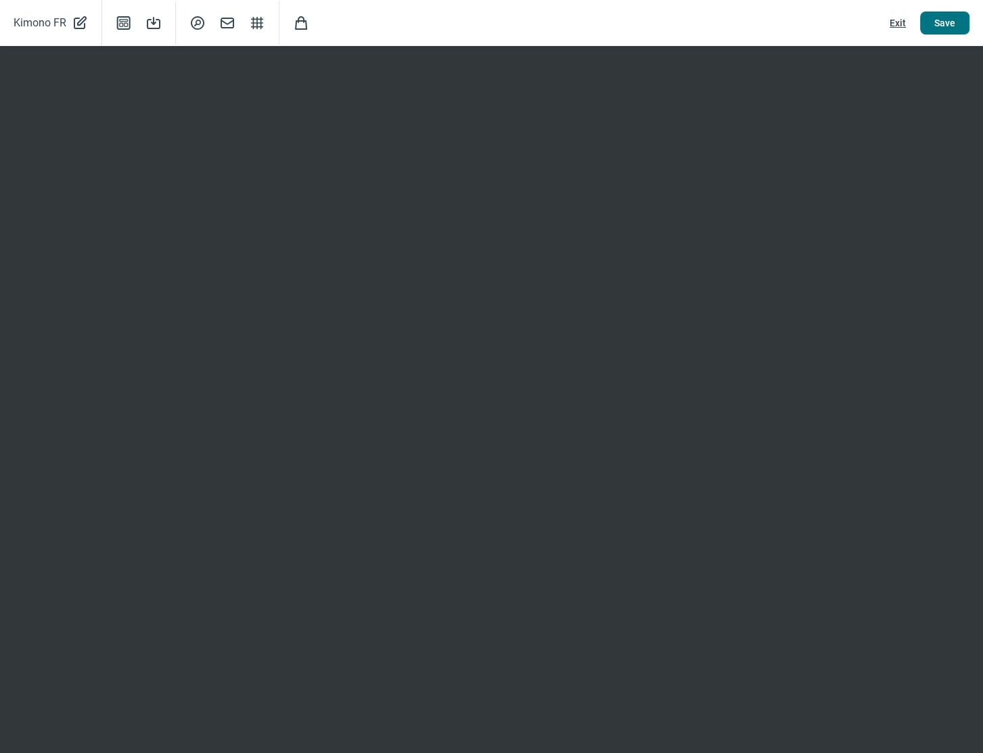
click at [943, 26] on span "Save" at bounding box center [944, 23] width 21 height 22
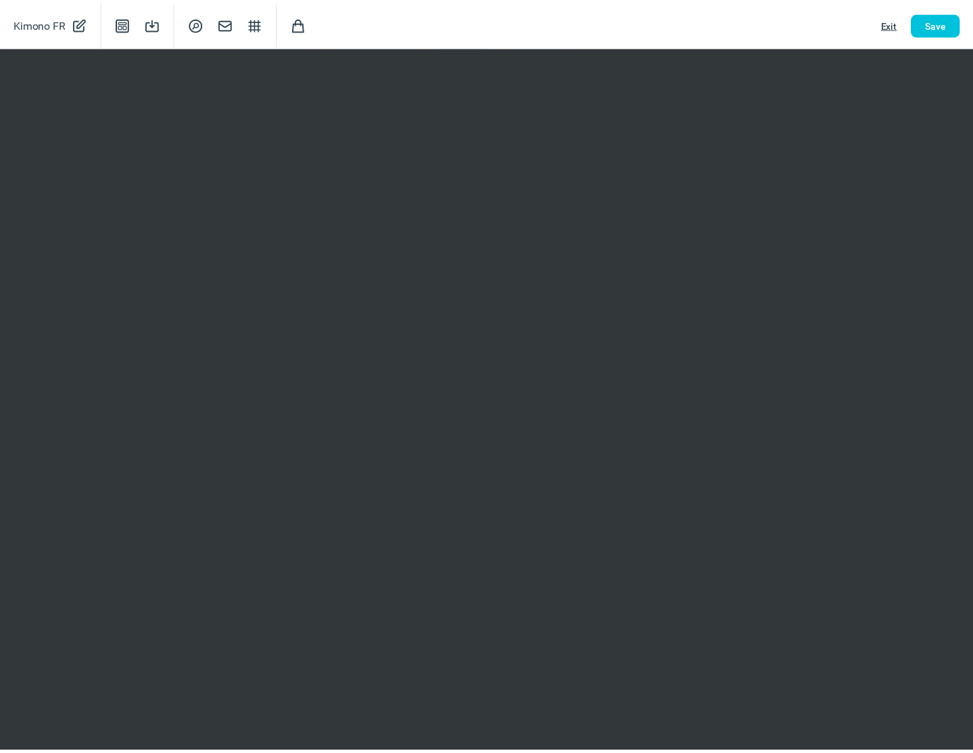
scroll to position [0, 0]
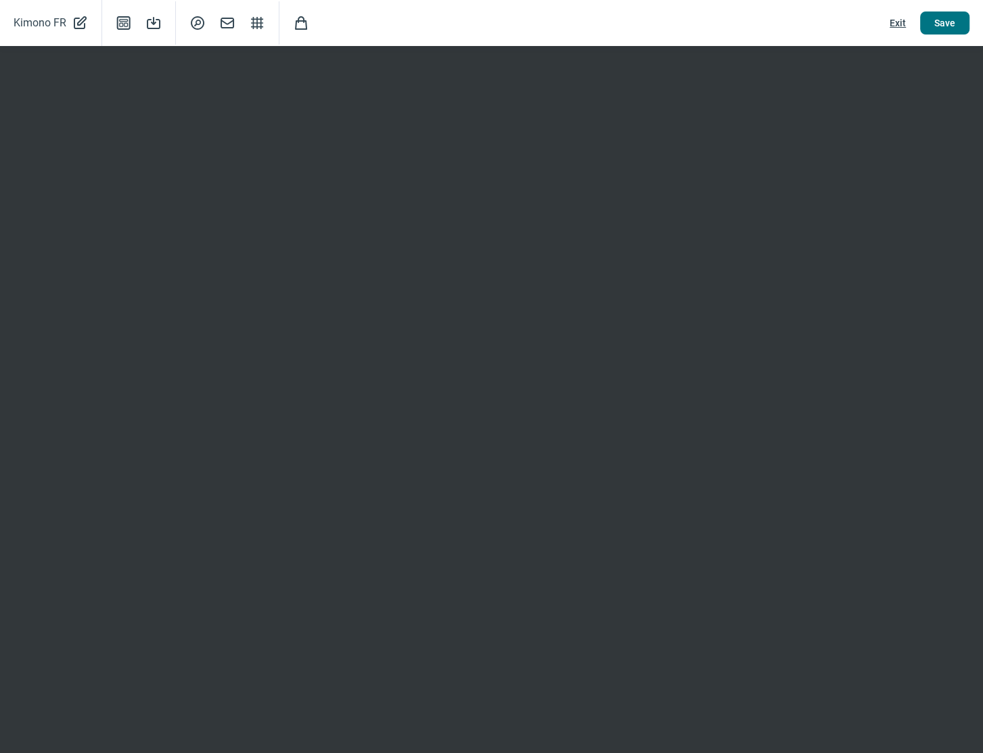
click at [952, 23] on span "Save" at bounding box center [944, 23] width 21 height 22
click at [895, 23] on span "Exit" at bounding box center [897, 23] width 16 height 22
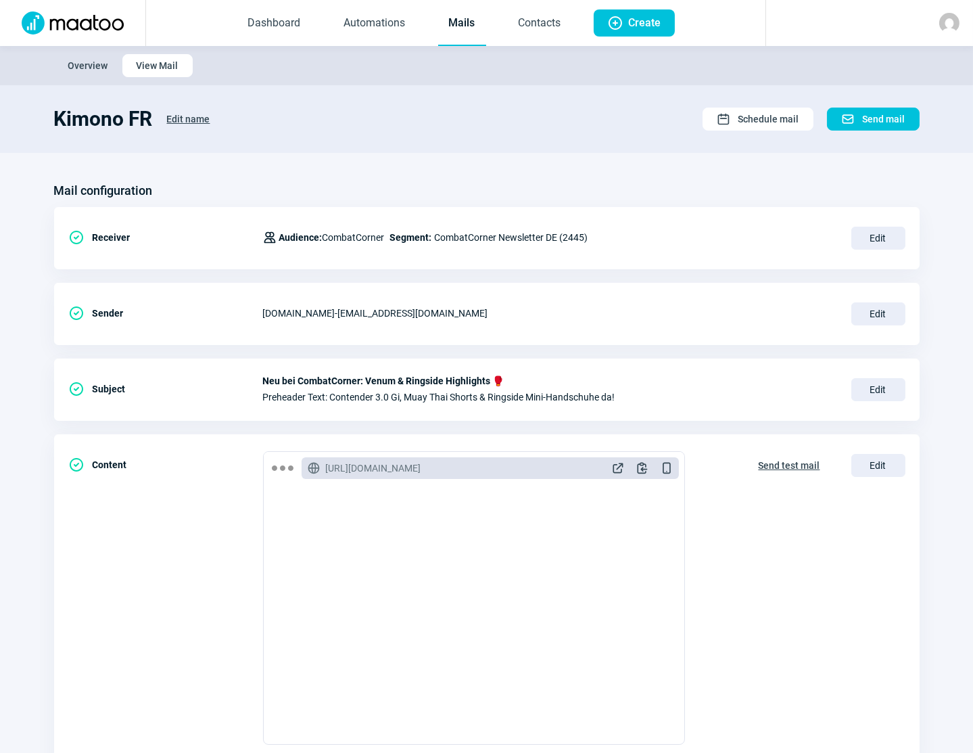
click at [185, 117] on span "Edit name" at bounding box center [188, 119] width 43 height 22
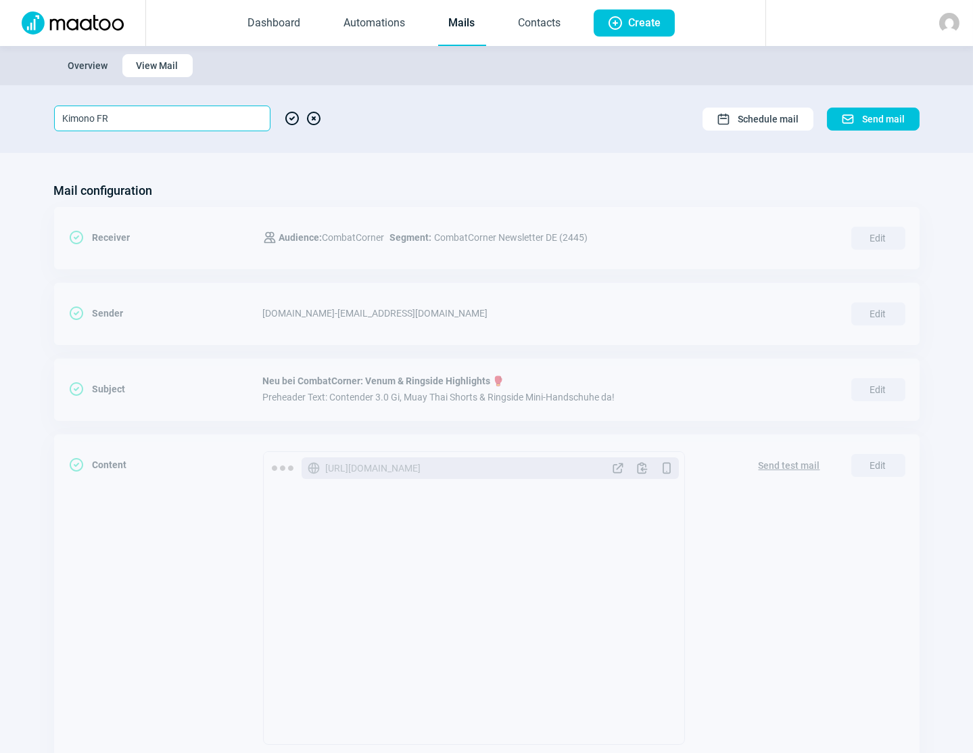
drag, startPoint x: 108, startPoint y: 118, endPoint x: 98, endPoint y: 115, distance: 10.5
click at [98, 115] on input "Kimono FR" at bounding box center [162, 119] width 216 height 26
type input "Kimono DE"
click at [294, 115] on span "CheckCircle icon" at bounding box center [292, 119] width 16 height 26
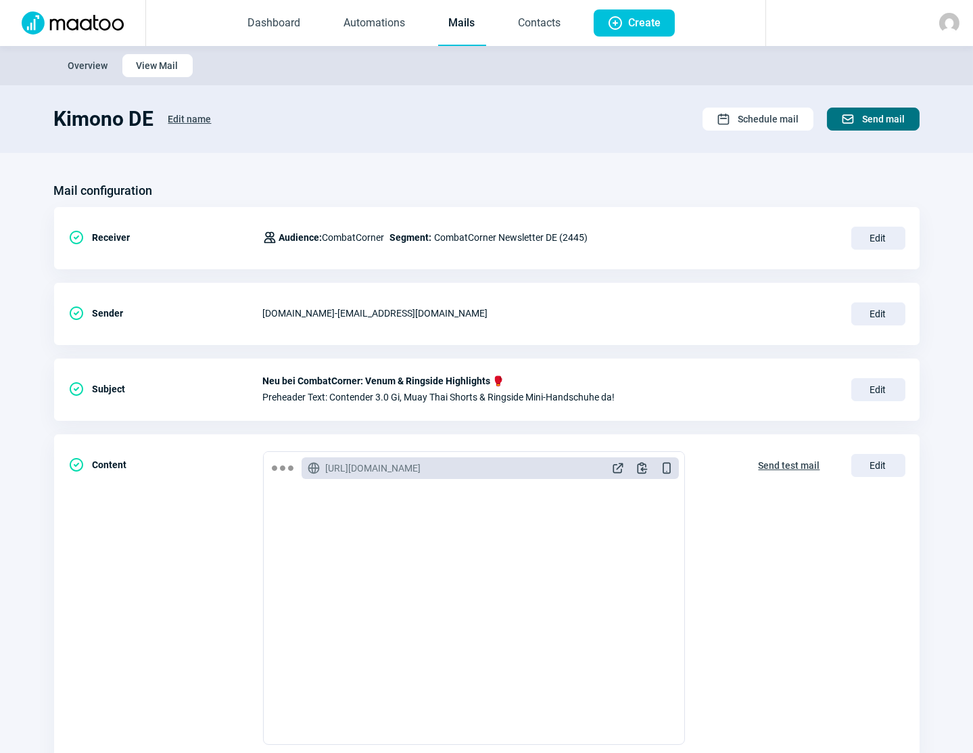
click at [866, 116] on span "Send mail" at bounding box center [884, 119] width 43 height 22
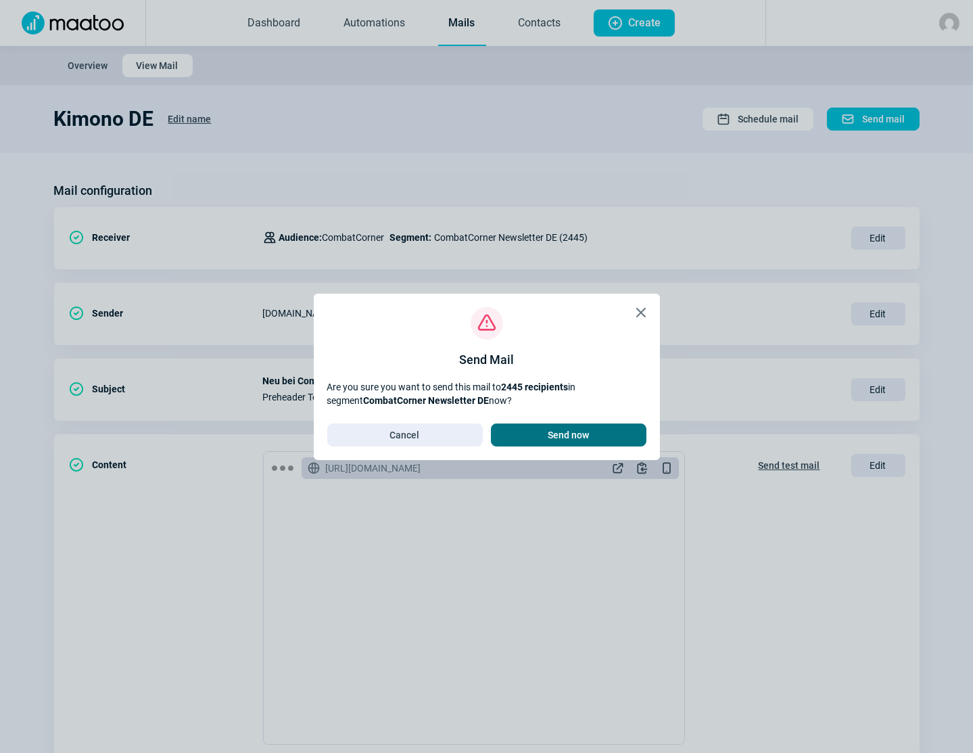
click at [569, 440] on span "Send now" at bounding box center [568, 435] width 41 height 22
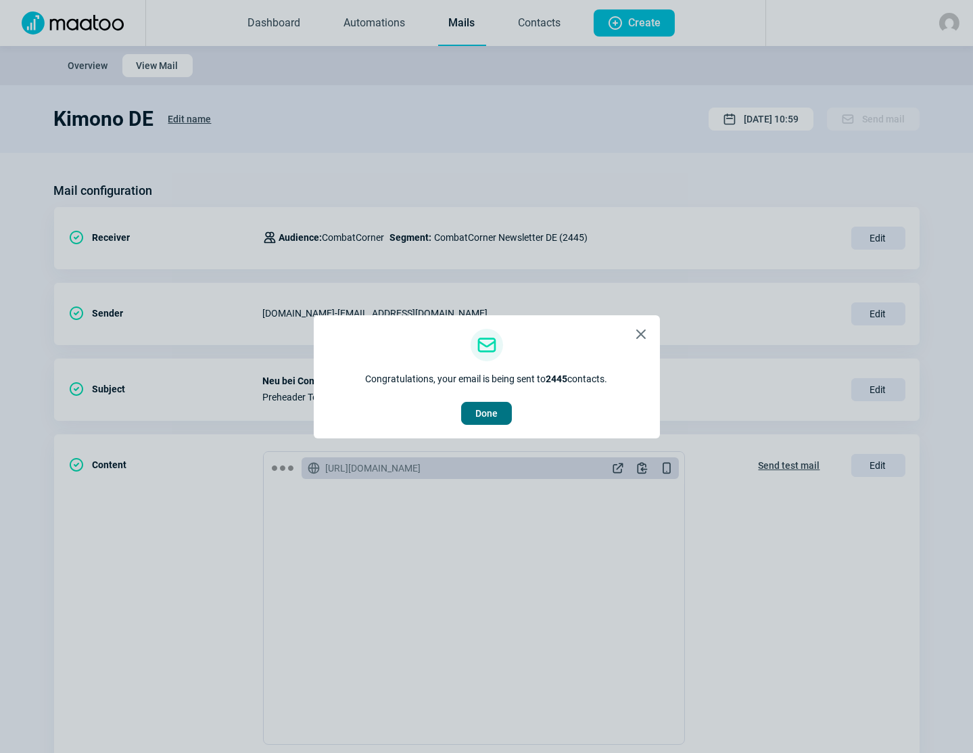
click at [485, 415] on span "Done" at bounding box center [486, 413] width 22 height 22
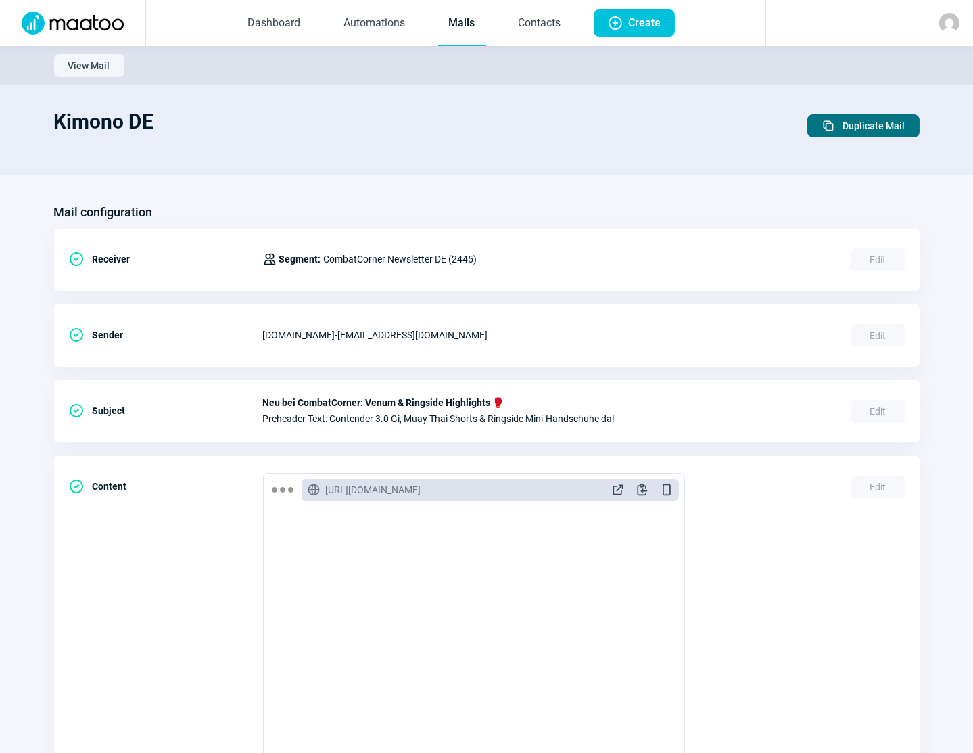
click at [845, 129] on span "Duplicate Mail" at bounding box center [874, 126] width 62 height 22
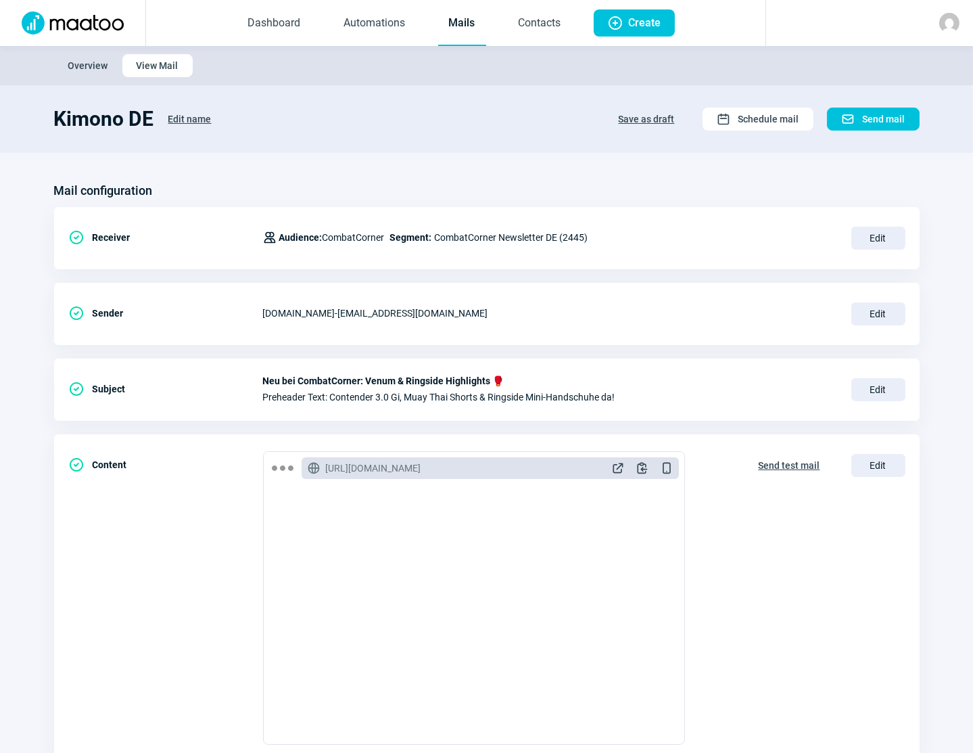
click at [189, 115] on span "Edit name" at bounding box center [189, 119] width 43 height 22
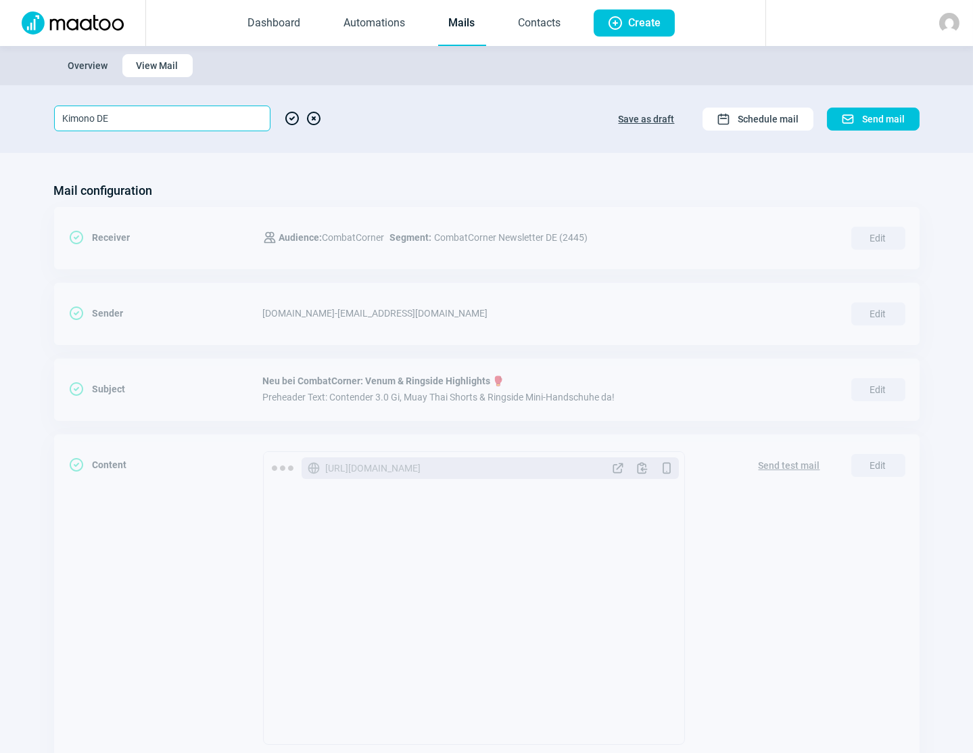
drag, startPoint x: 112, startPoint y: 118, endPoint x: 97, endPoint y: 115, distance: 15.1
click at [97, 115] on input "Kimono DE" at bounding box center [162, 119] width 216 height 26
type input "Kimono NL"
click at [290, 121] on span "CheckCircle icon" at bounding box center [292, 119] width 16 height 26
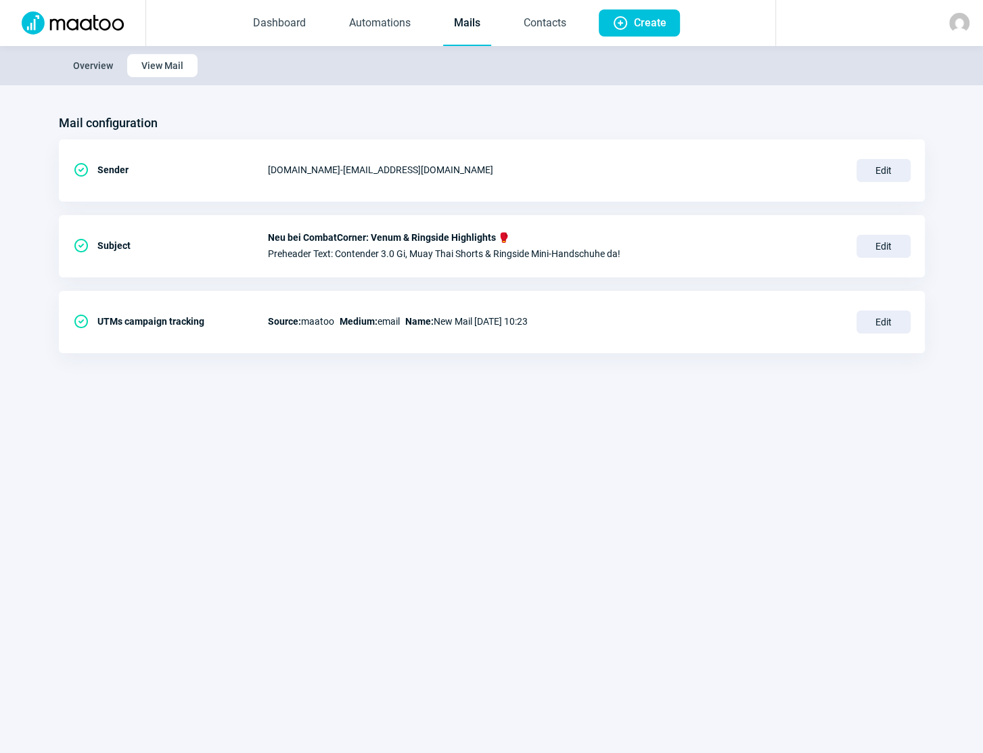
click at [467, 24] on link "Mails" at bounding box center [467, 23] width 48 height 45
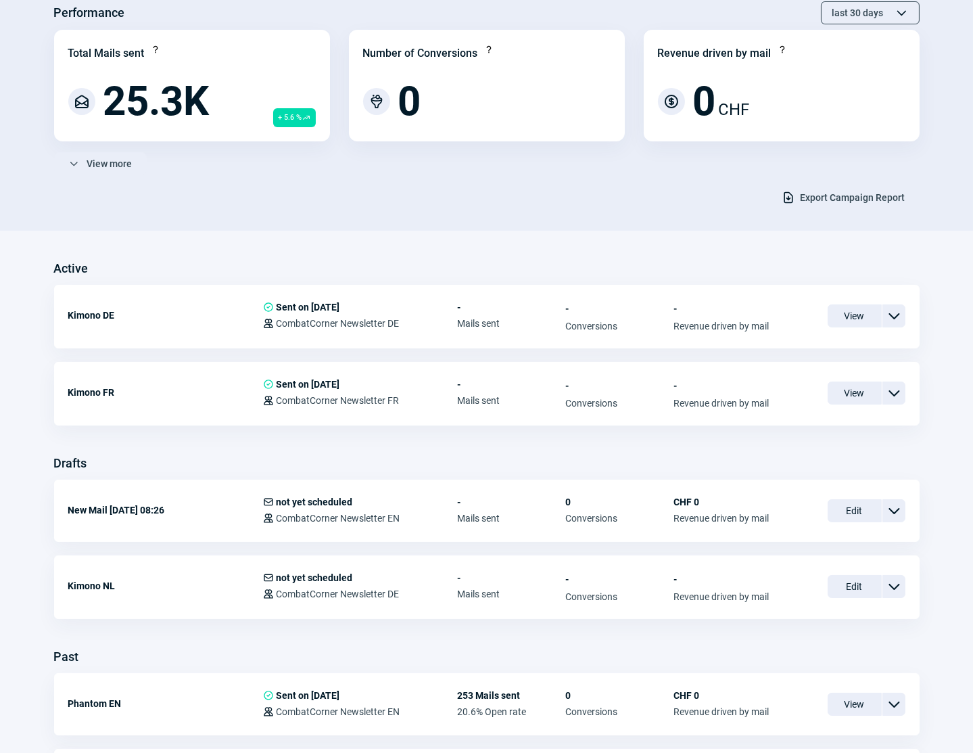
scroll to position [122, 0]
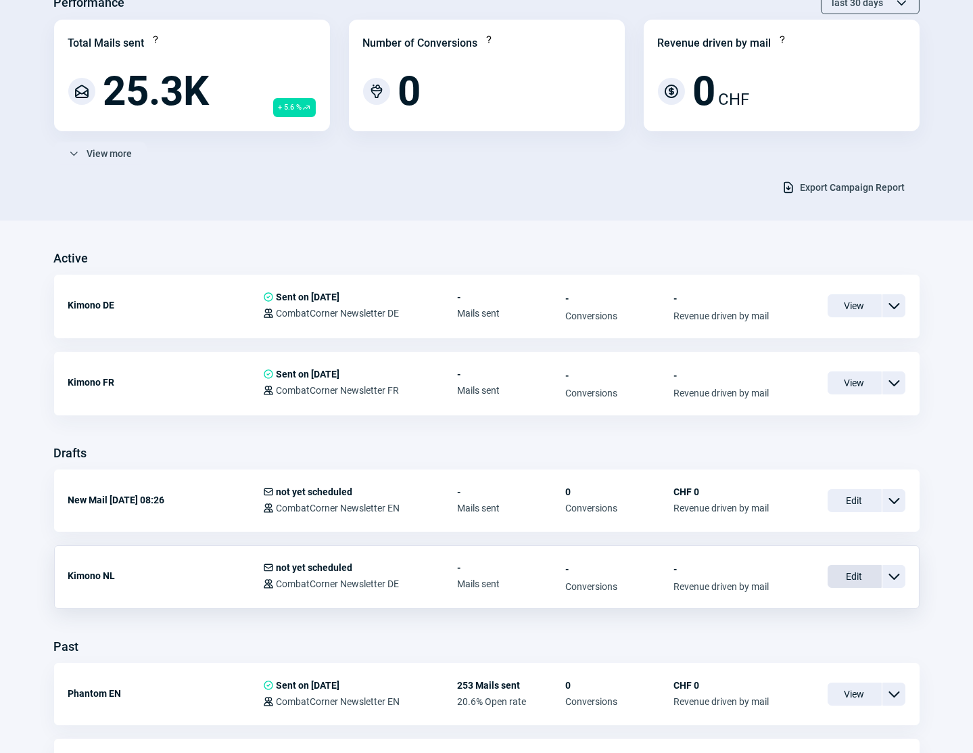
click at [854, 572] on span "Edit" at bounding box center [855, 576] width 54 height 23
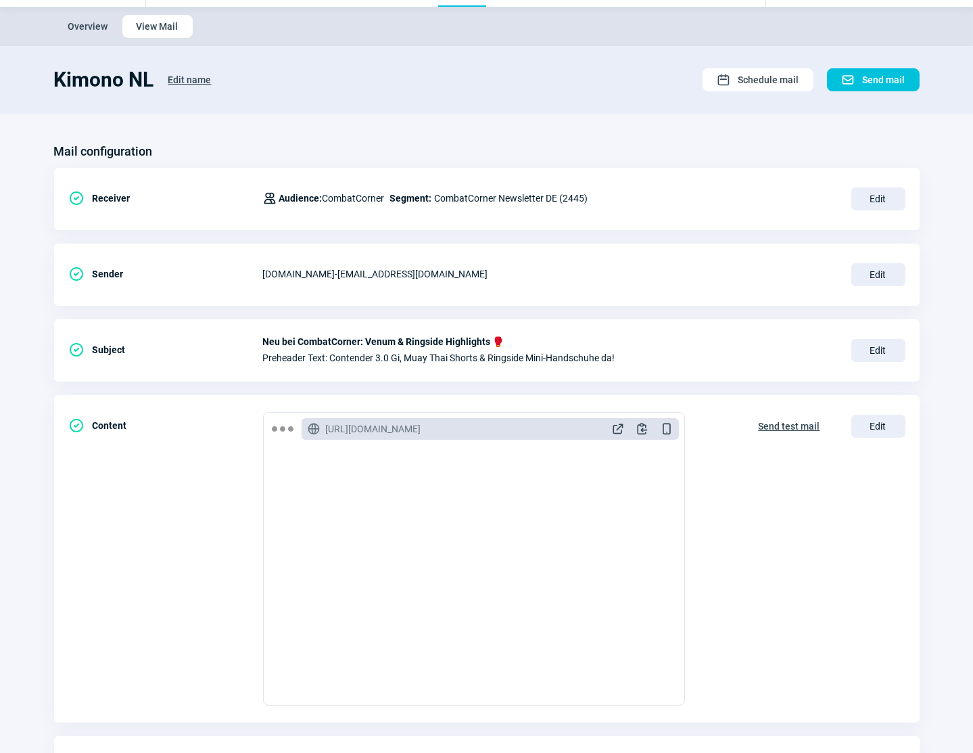
scroll to position [61, 0]
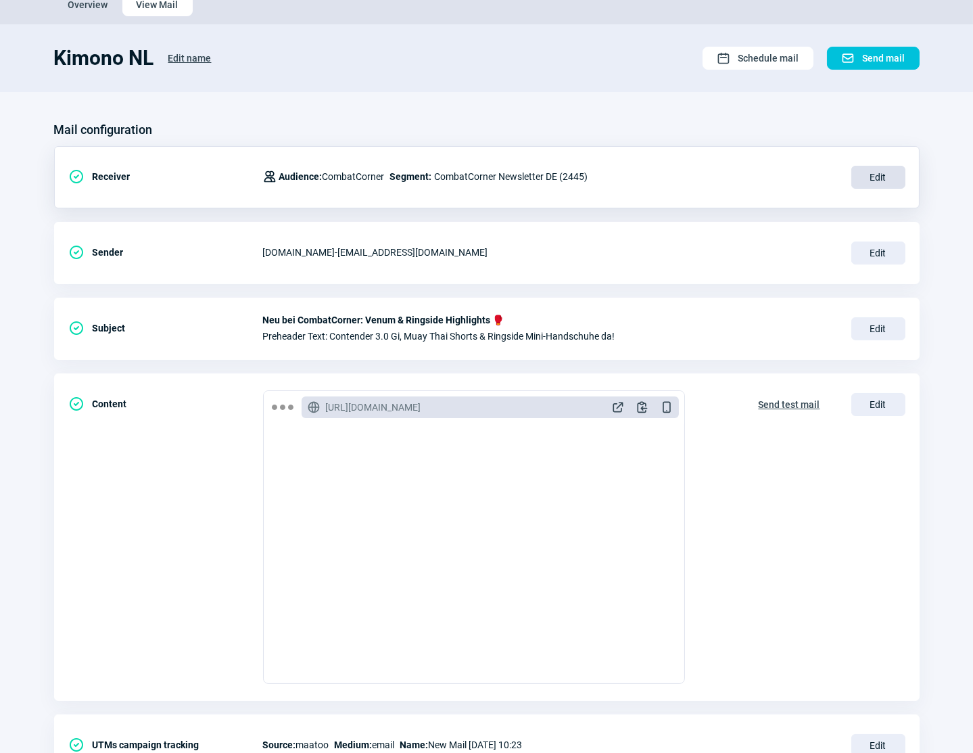
click at [868, 176] on span "Edit" at bounding box center [878, 177] width 54 height 23
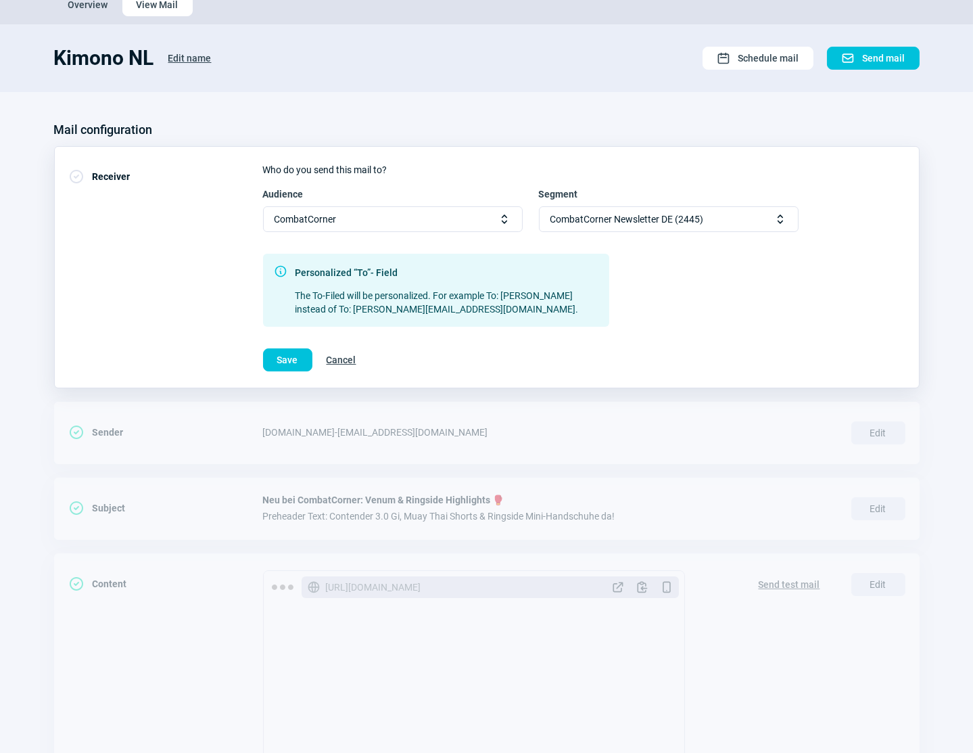
click at [645, 220] on span "CombatCorner Newsletter DE (2445)" at bounding box center [628, 219] width 154 height 24
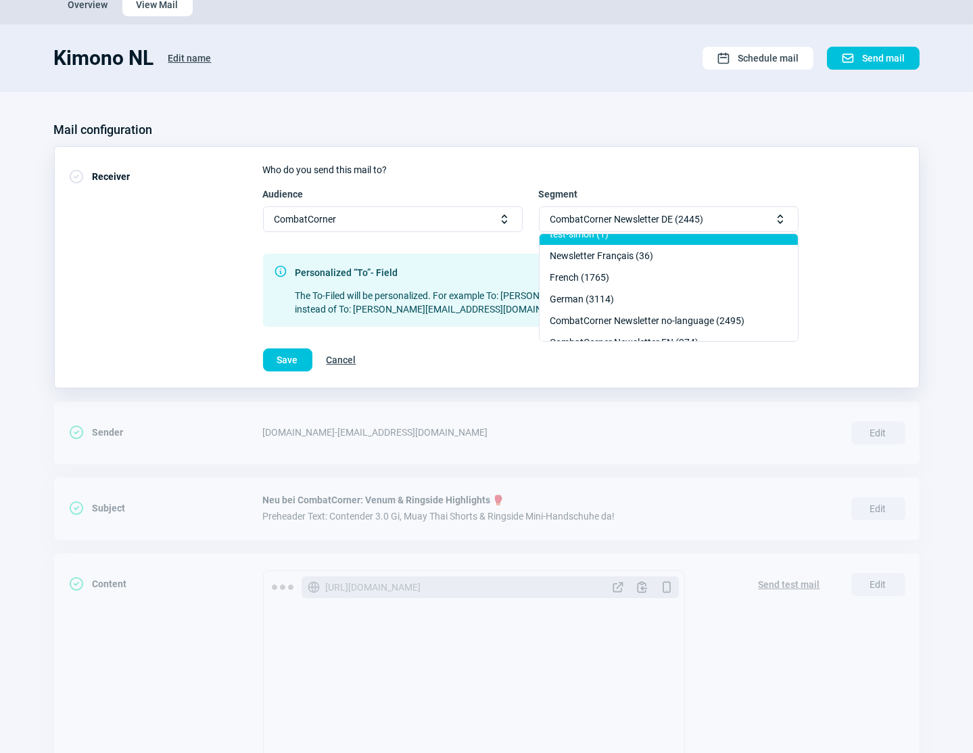
scroll to position [184, 0]
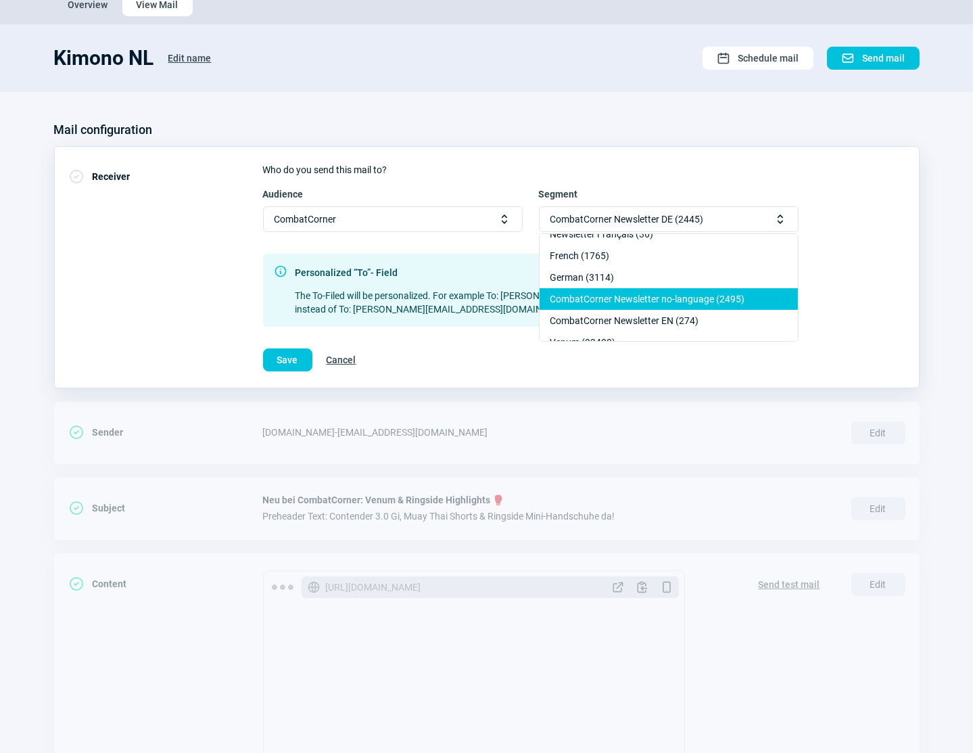
click at [618, 292] on div "CombatCorner Newsletter no-language (2495)" at bounding box center [669, 299] width 258 height 22
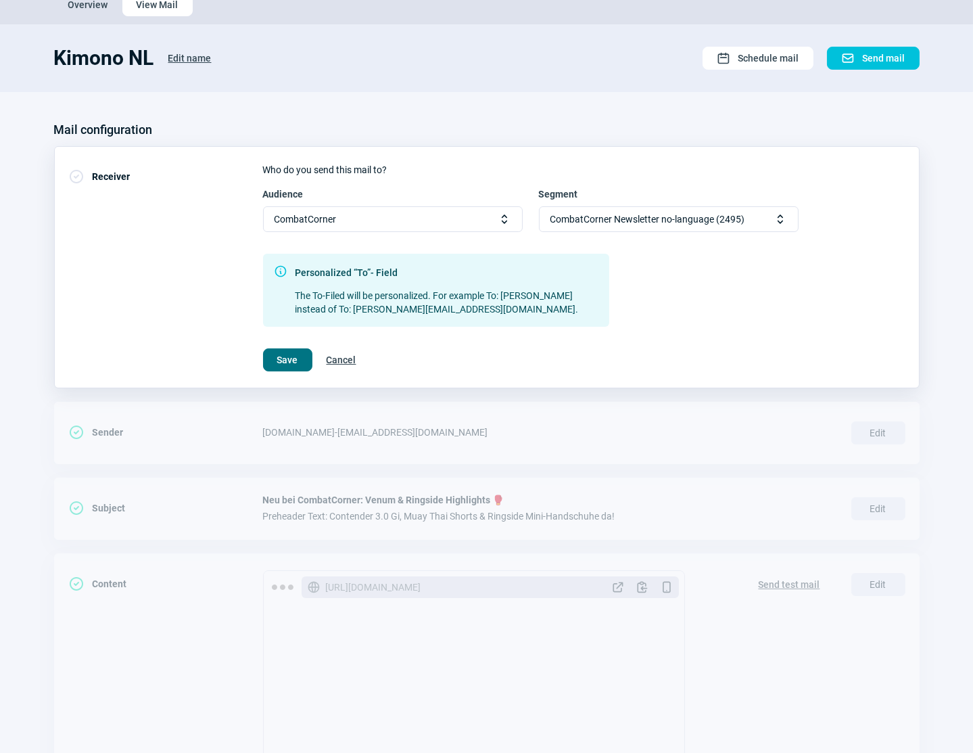
click at [285, 361] on span "Save" at bounding box center [287, 360] width 21 height 22
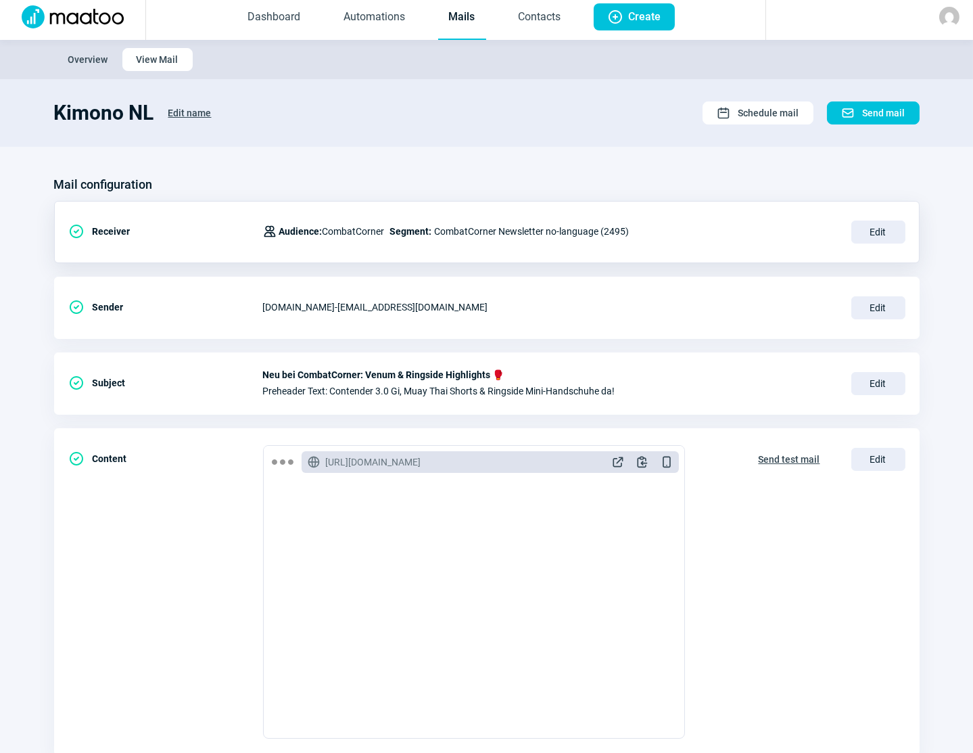
scroll to position [0, 0]
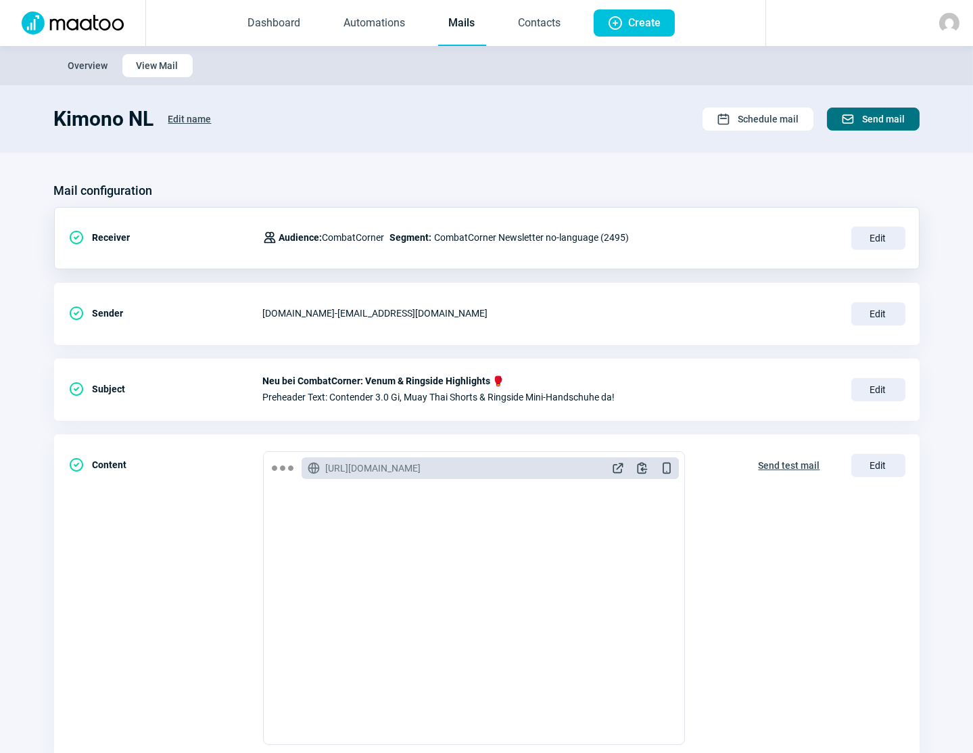
click at [881, 119] on span "Send mail" at bounding box center [884, 119] width 43 height 22
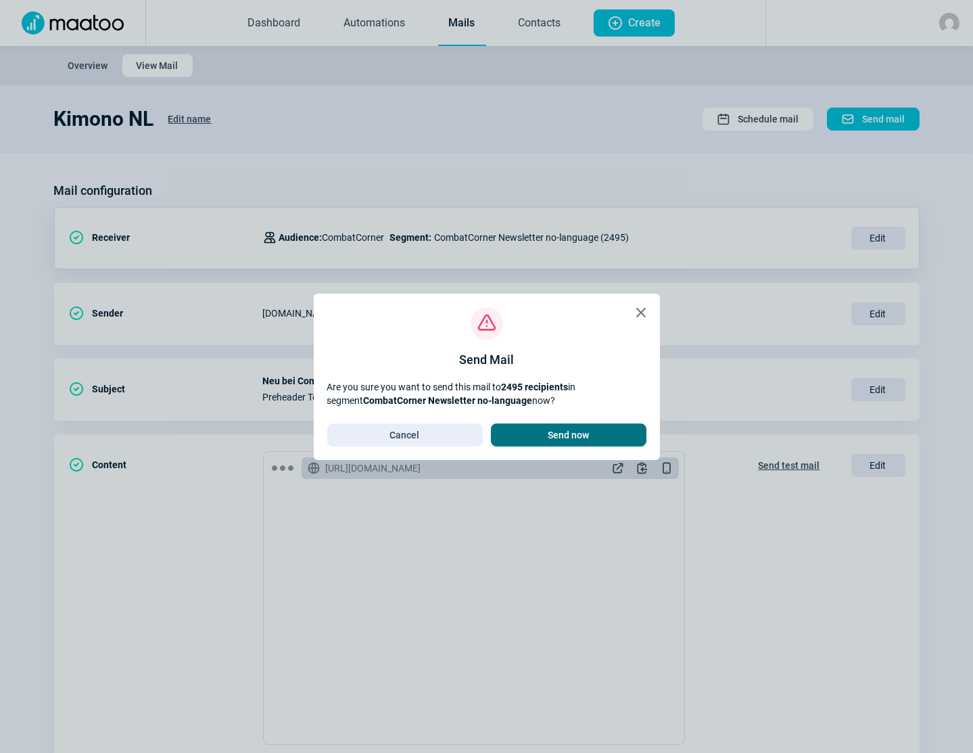
click at [586, 434] on span "Send now" at bounding box center [568, 435] width 41 height 22
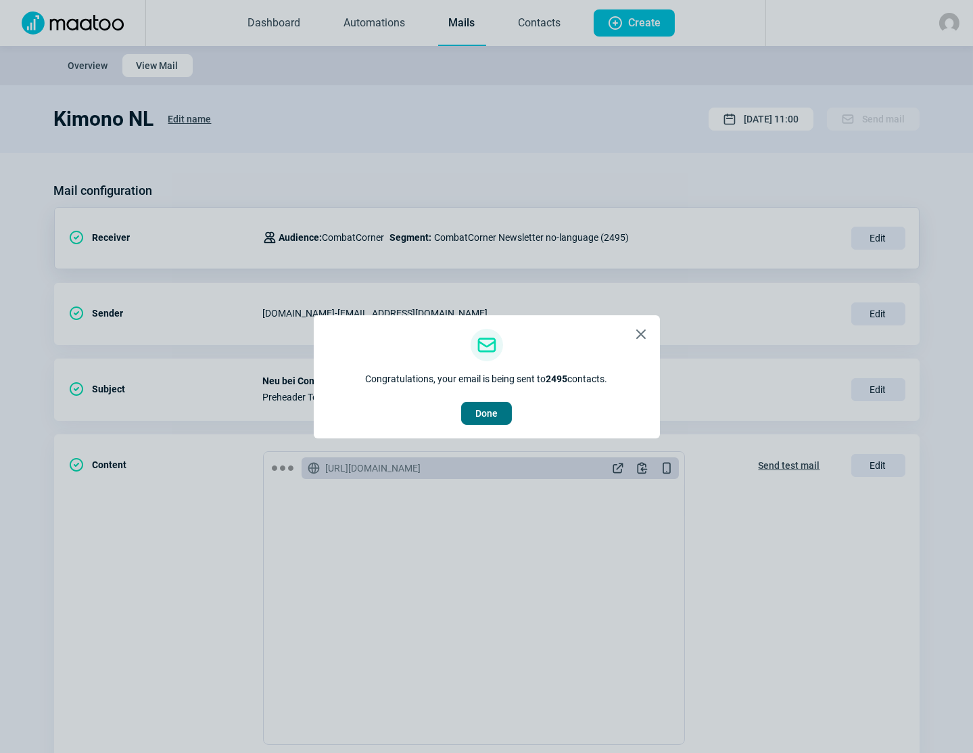
click at [475, 417] on span "Done" at bounding box center [486, 413] width 22 height 22
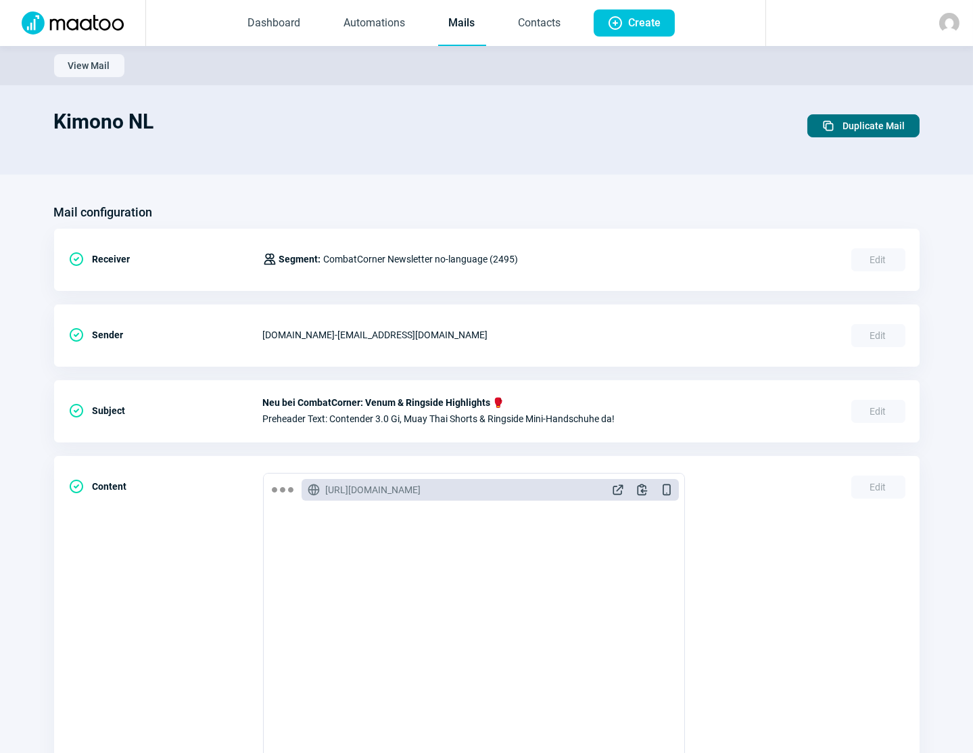
click at [868, 123] on span "Duplicate Mail" at bounding box center [874, 126] width 62 height 22
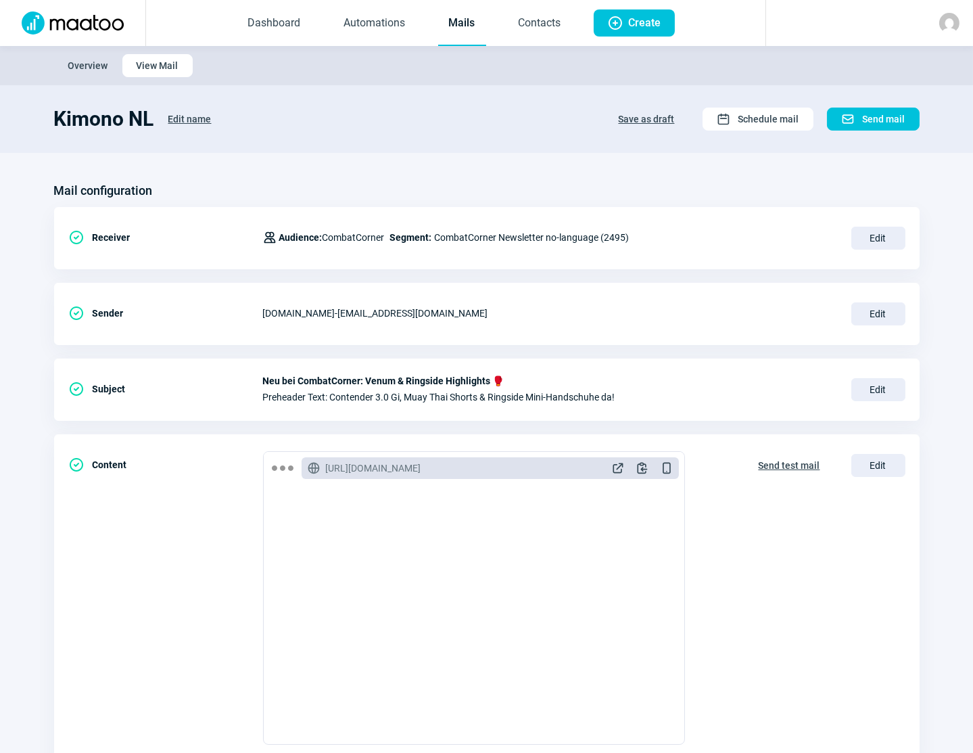
click at [196, 118] on span "Edit name" at bounding box center [189, 119] width 43 height 22
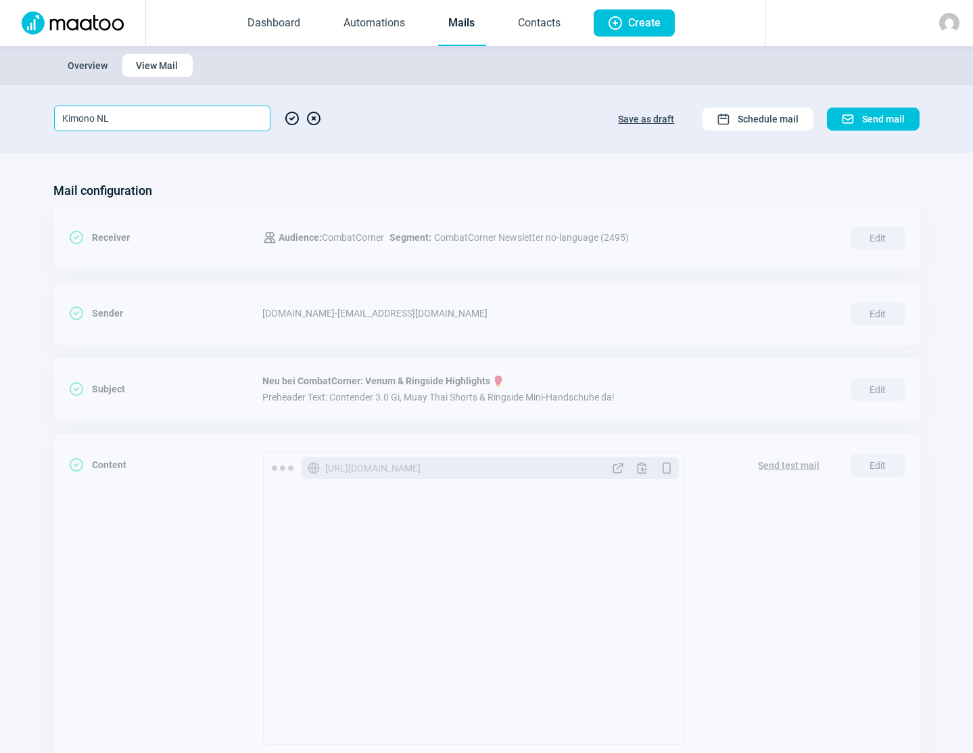
drag, startPoint x: 110, startPoint y: 117, endPoint x: 97, endPoint y: 116, distance: 12.9
click at [97, 116] on input "Kimono NL" at bounding box center [162, 119] width 216 height 26
type input "Kimono EN"
click at [294, 118] on span "CheckCircle icon" at bounding box center [292, 119] width 16 height 26
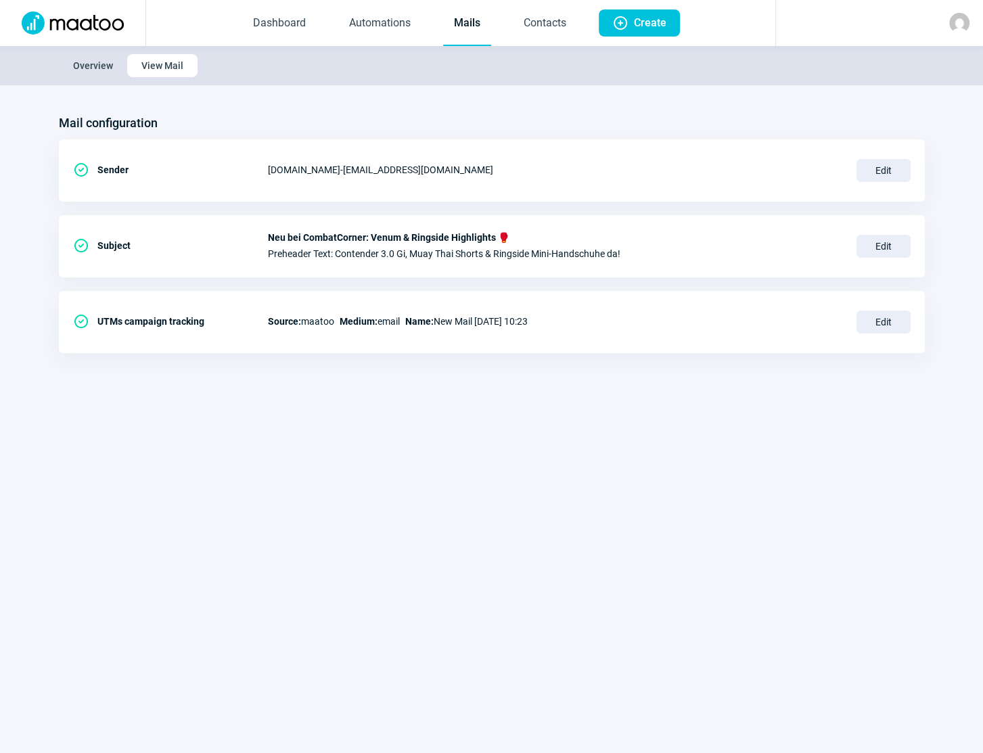
click at [467, 24] on link "Mails" at bounding box center [467, 23] width 48 height 45
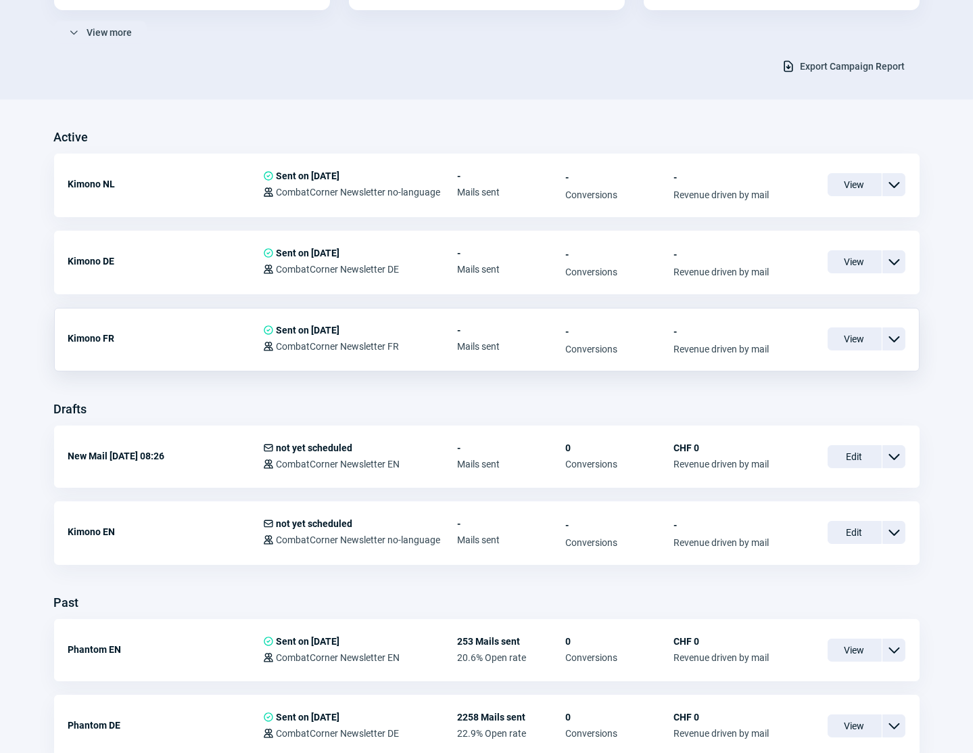
scroll to position [246, 0]
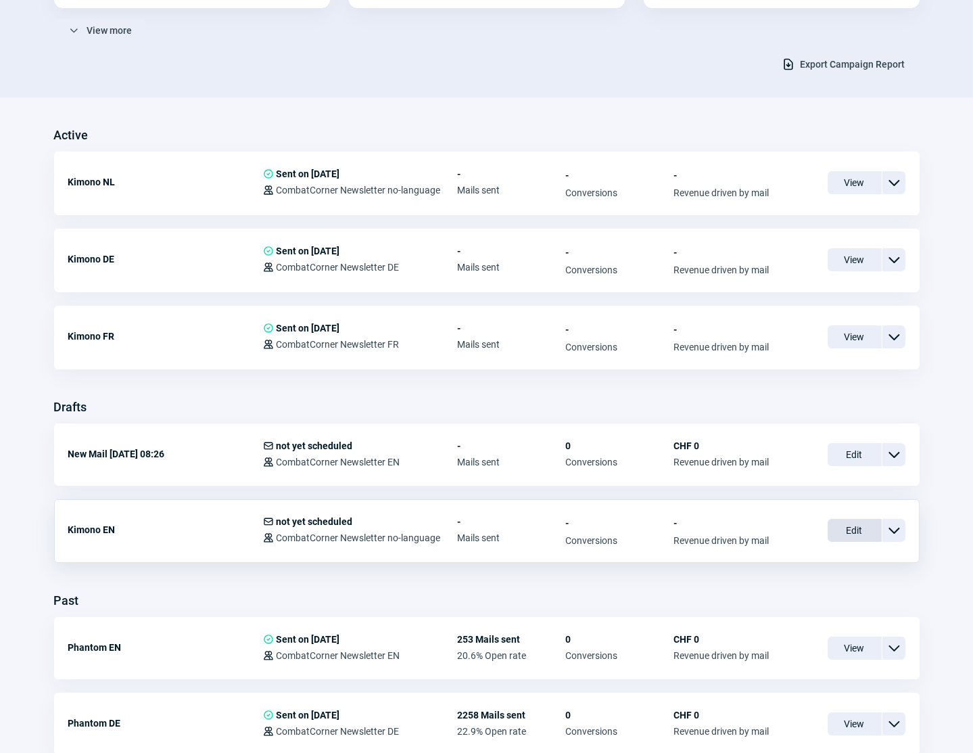
click at [846, 527] on span "Edit" at bounding box center [855, 530] width 54 height 23
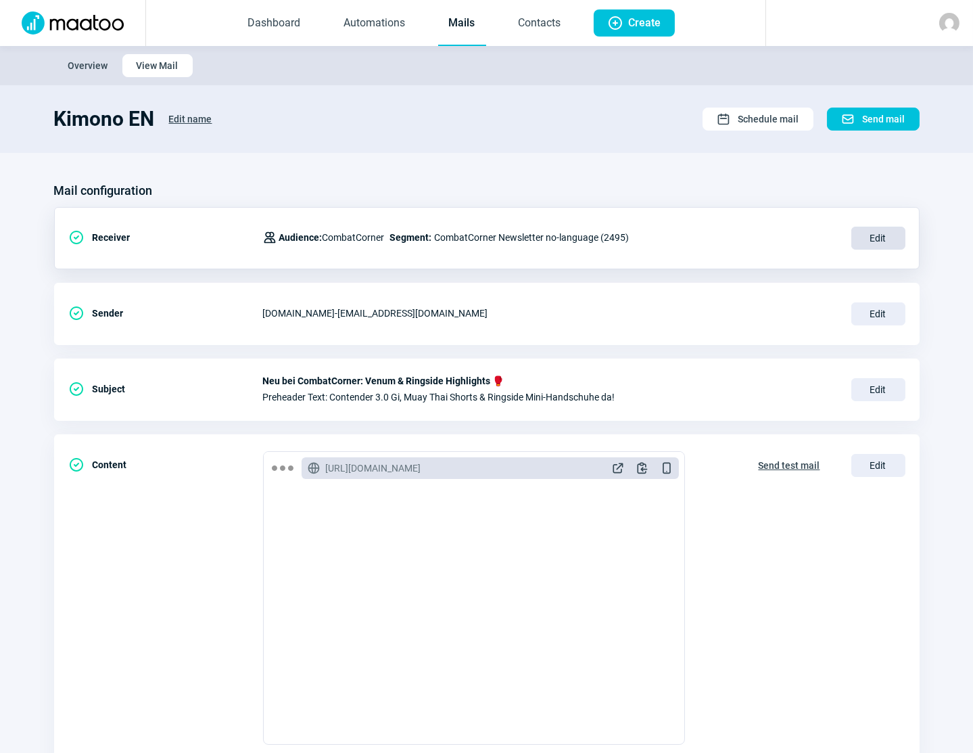
click at [864, 243] on span "Edit" at bounding box center [878, 238] width 54 height 23
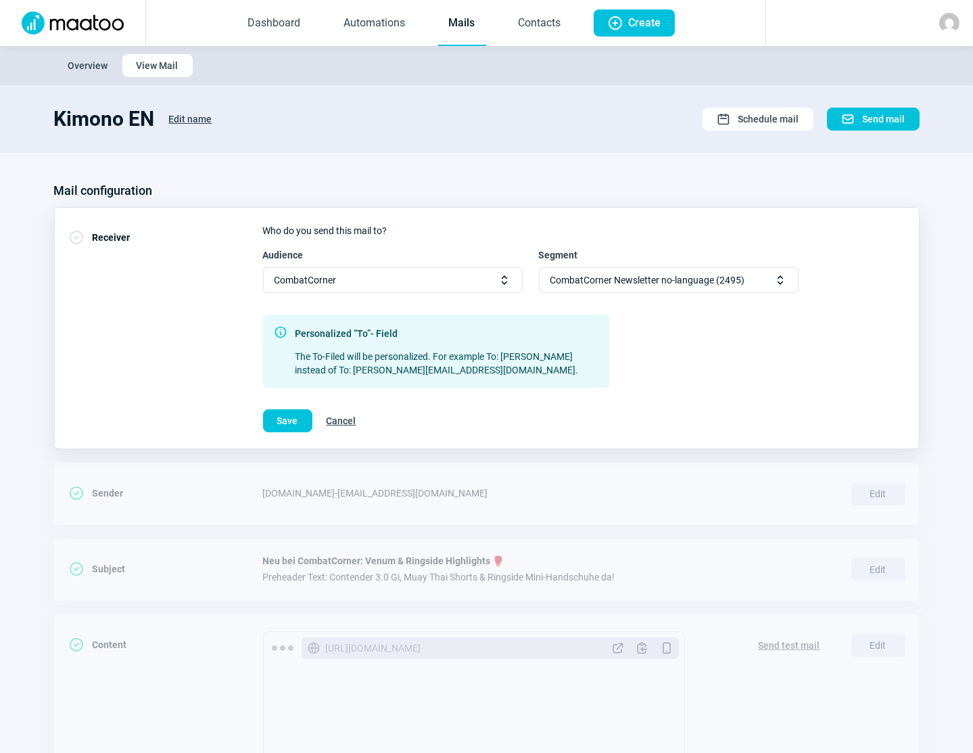
click at [630, 282] on span "CombatCorner Newsletter no-language (2495)" at bounding box center [648, 280] width 195 height 24
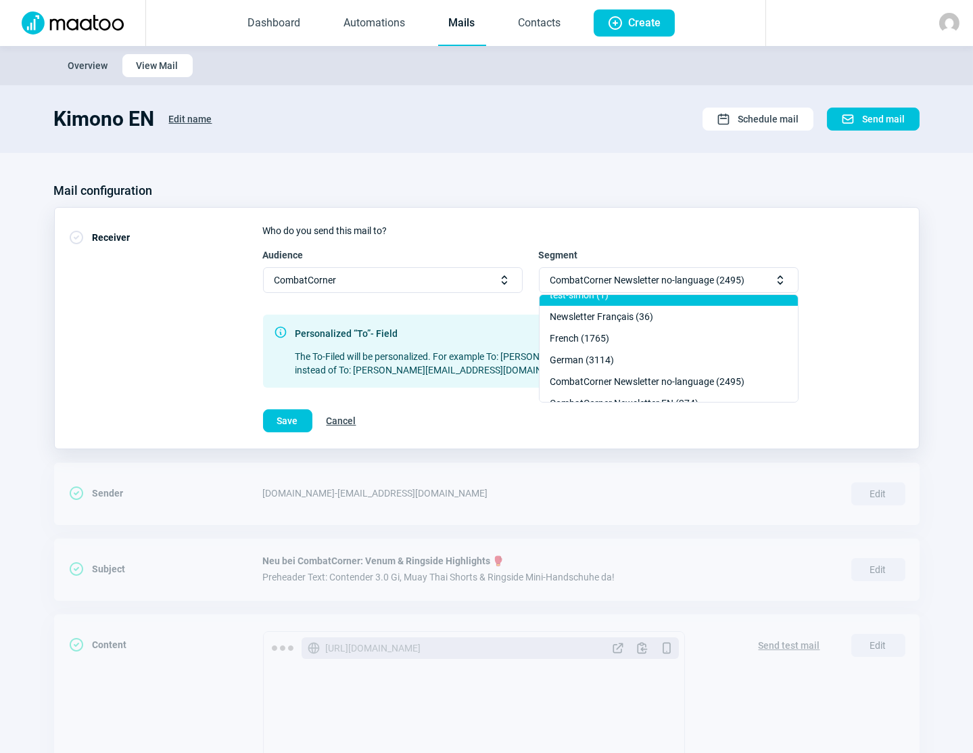
scroll to position [184, 0]
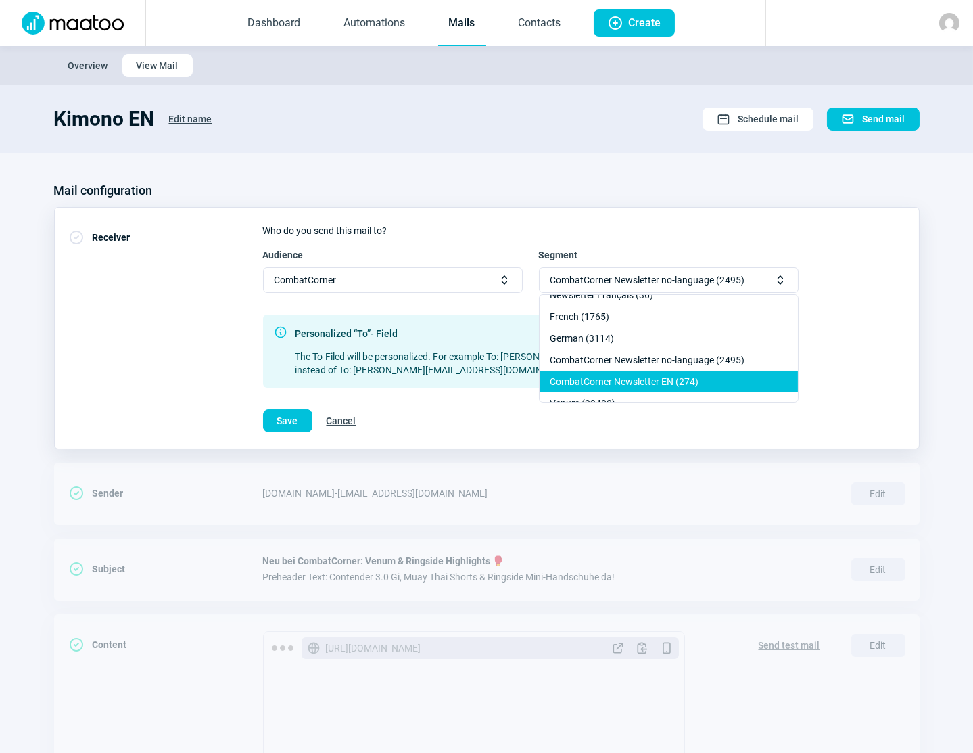
click at [626, 375] on div "CombatCorner Newsletter EN (274)" at bounding box center [669, 382] width 258 height 22
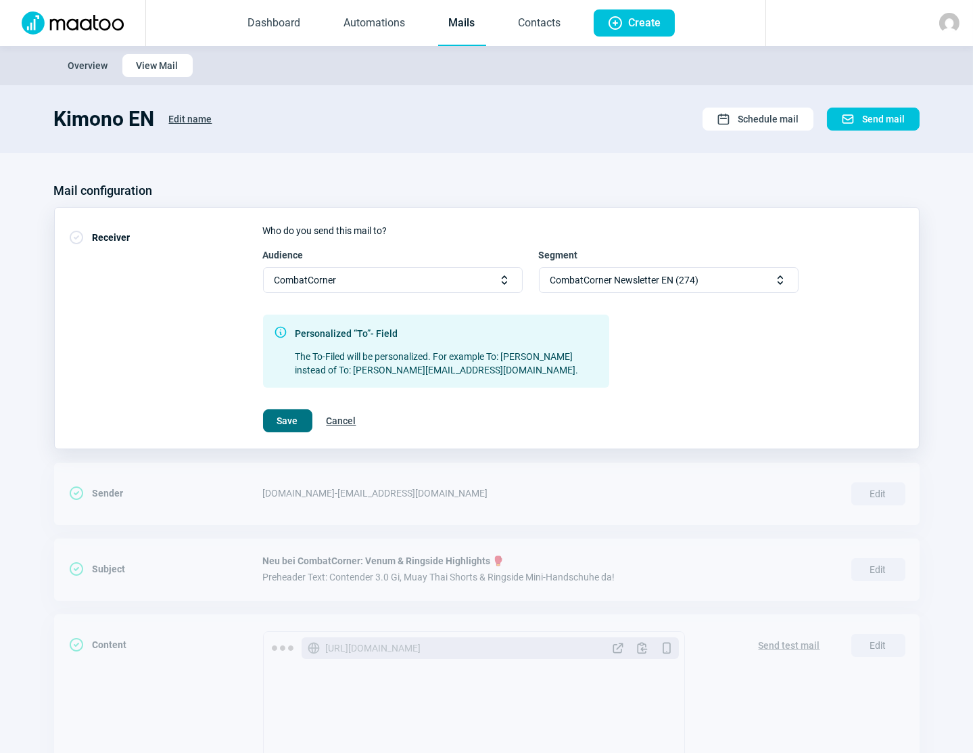
click at [286, 422] on span "Save" at bounding box center [287, 421] width 21 height 22
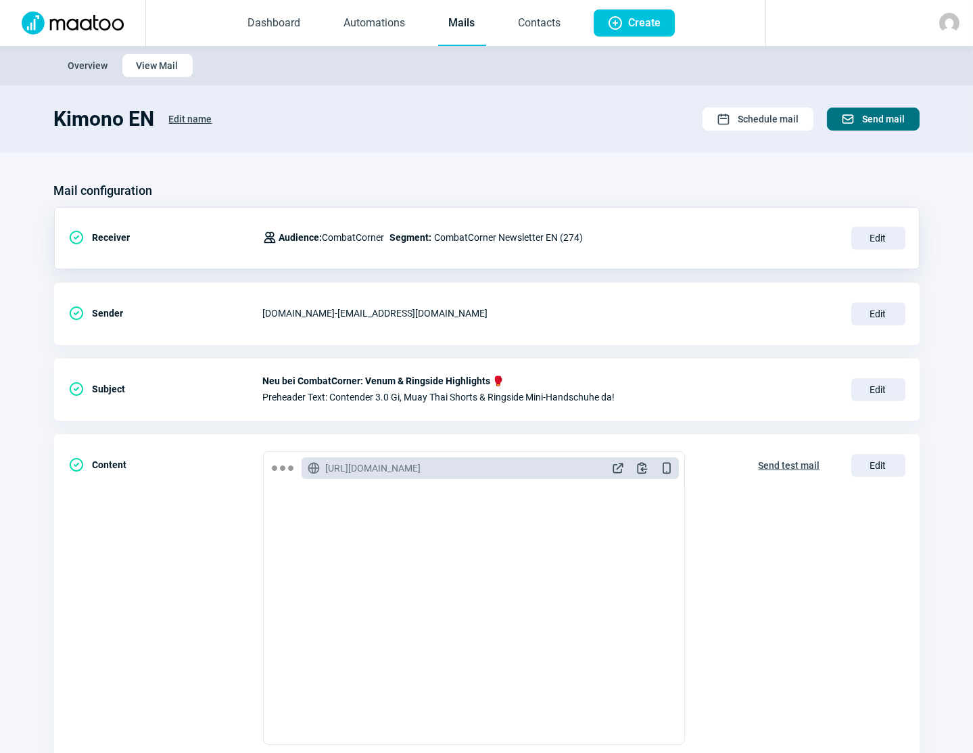
click at [901, 121] on span "Send mail" at bounding box center [884, 119] width 43 height 22
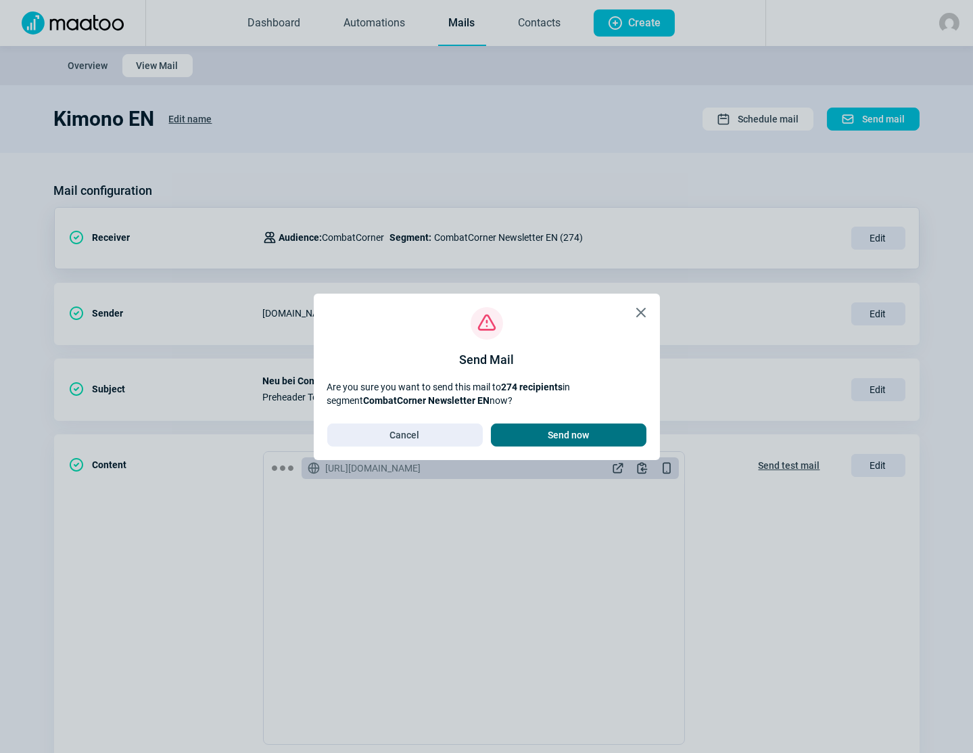
click at [565, 439] on span "Send now" at bounding box center [568, 435] width 41 height 22
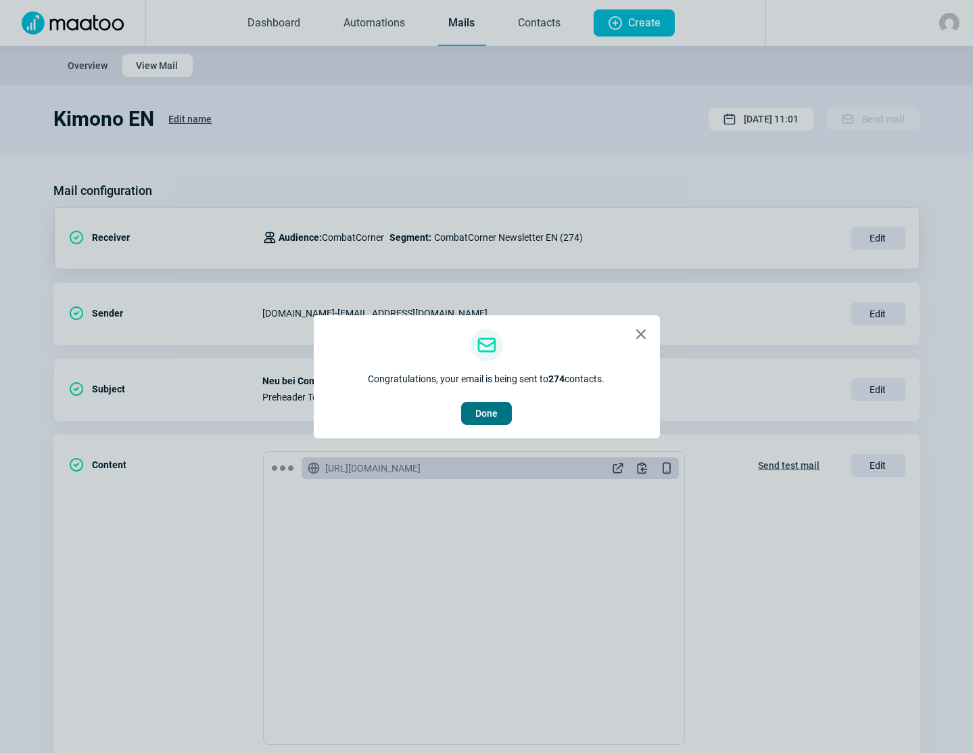
click at [479, 420] on span "Done" at bounding box center [486, 413] width 22 height 22
